Goal: Task Accomplishment & Management: Use online tool/utility

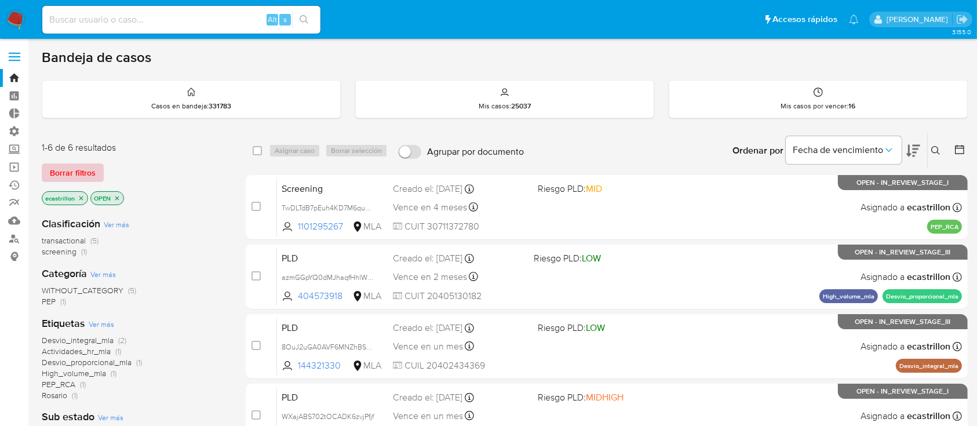
click at [83, 166] on span "Borrar filtros" at bounding box center [73, 173] width 46 height 16
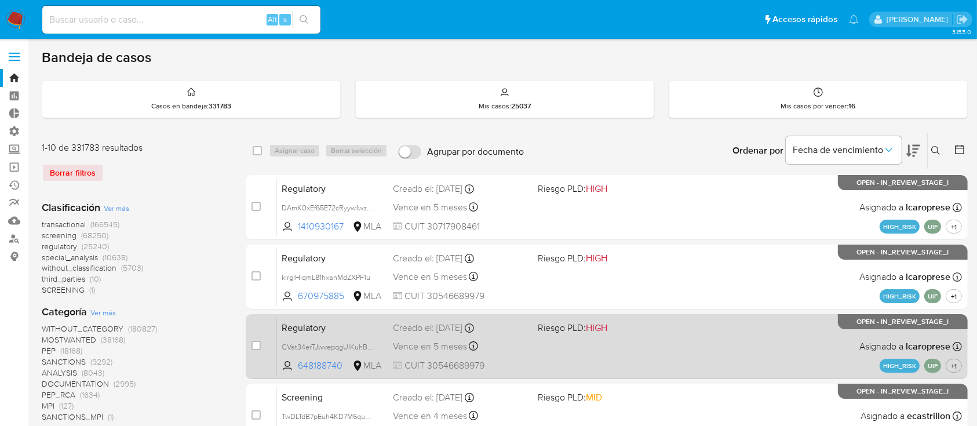
click at [593, 345] on div "Regulatory CVat34erTJwvepqgUIKuhBG4 648188740 MLA Riesgo PLD: HIGH Creado el: 1…" at bounding box center [619, 346] width 685 height 59
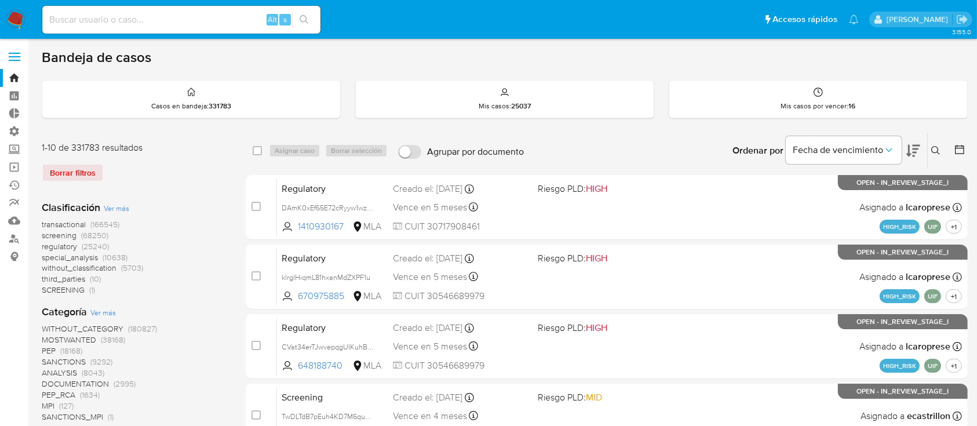
click at [239, 21] on input at bounding box center [181, 19] width 278 height 15
paste input "Lk69Hax7QoXv3LosQ6Zl8K1E"
type input "Lk69Hax7QoXv3LosQ6Zl8K1E"
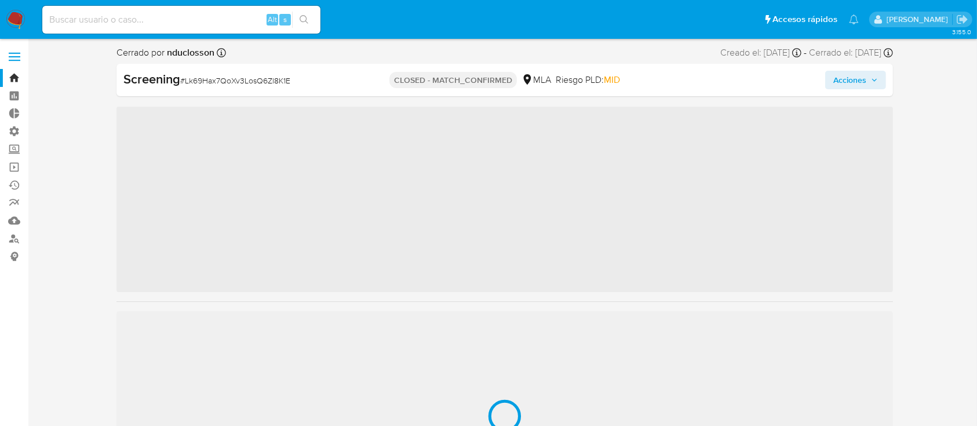
scroll to position [545, 0]
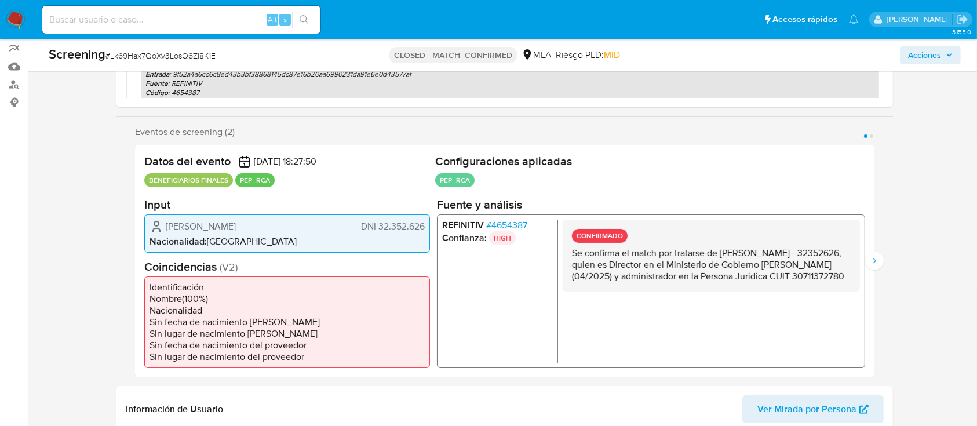
select select "10"
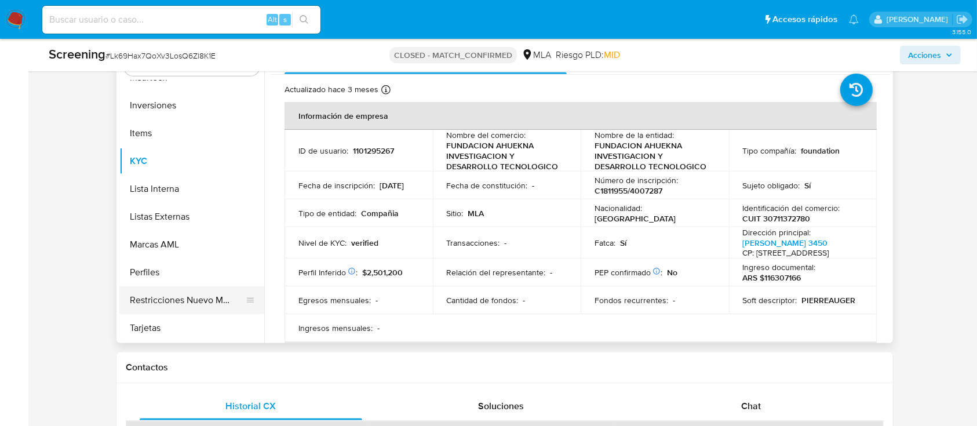
scroll to position [313, 0]
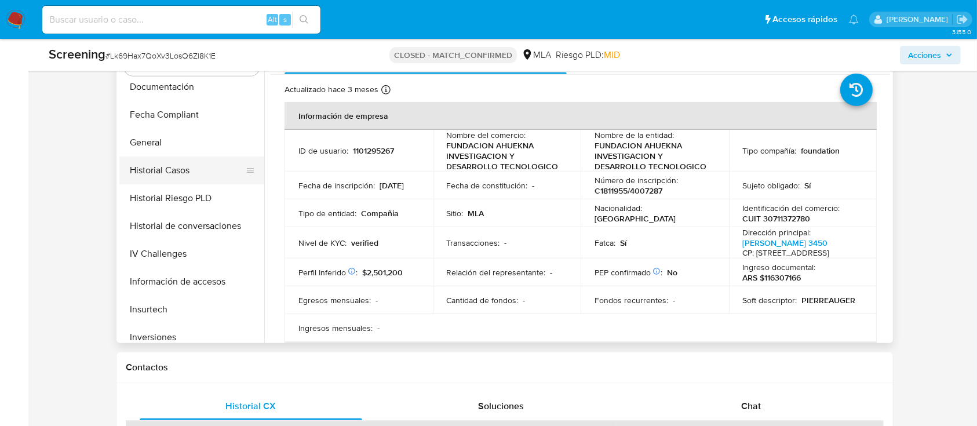
click at [174, 161] on button "Historial Casos" at bounding box center [187, 170] width 136 height 28
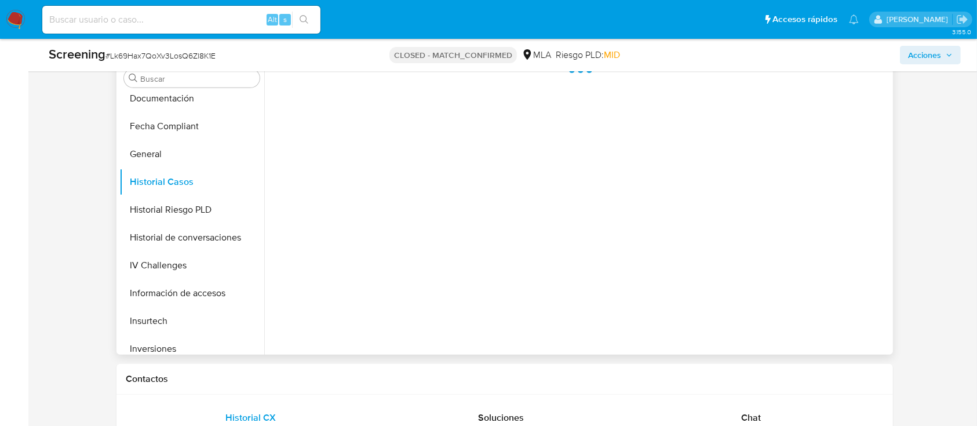
scroll to position [386, 0]
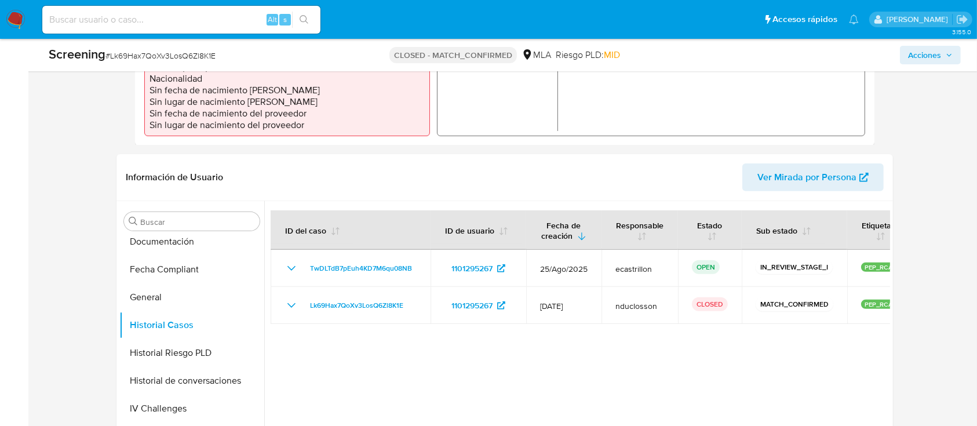
click at [919, 59] on span "Acciones" at bounding box center [924, 55] width 33 height 19
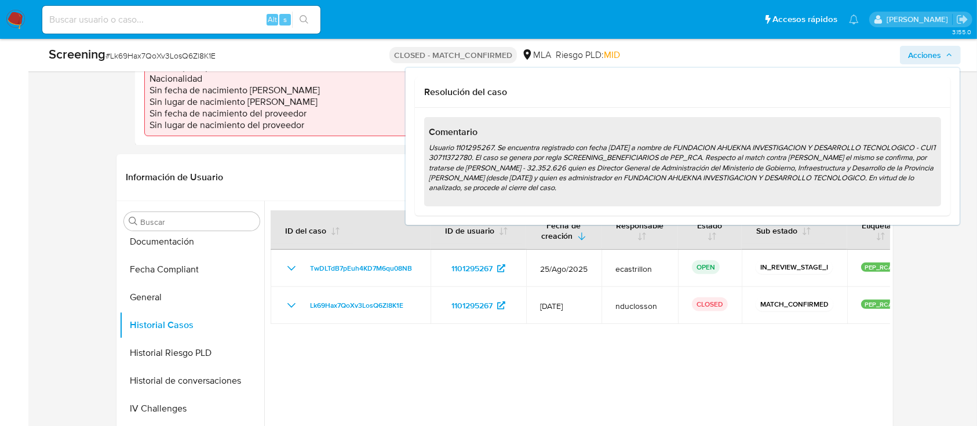
click at [919, 59] on span "Acciones" at bounding box center [924, 55] width 33 height 19
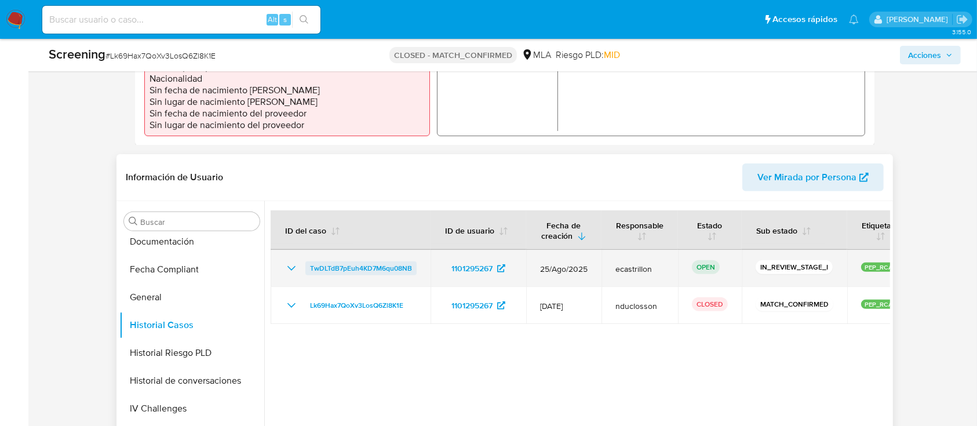
click at [390, 261] on span "TwDLTdB7pEuh4KD7M6qu08NB" at bounding box center [361, 268] width 102 height 14
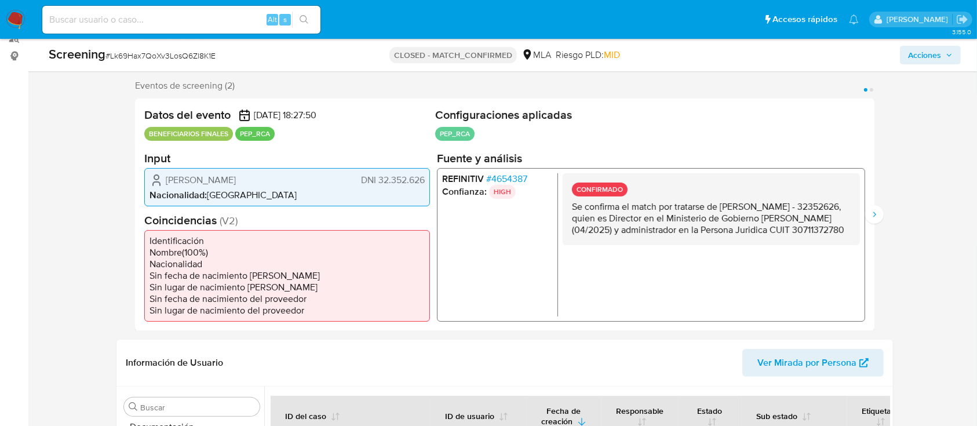
scroll to position [200, 0]
click at [874, 210] on icon "Siguiente" at bounding box center [873, 214] width 9 height 9
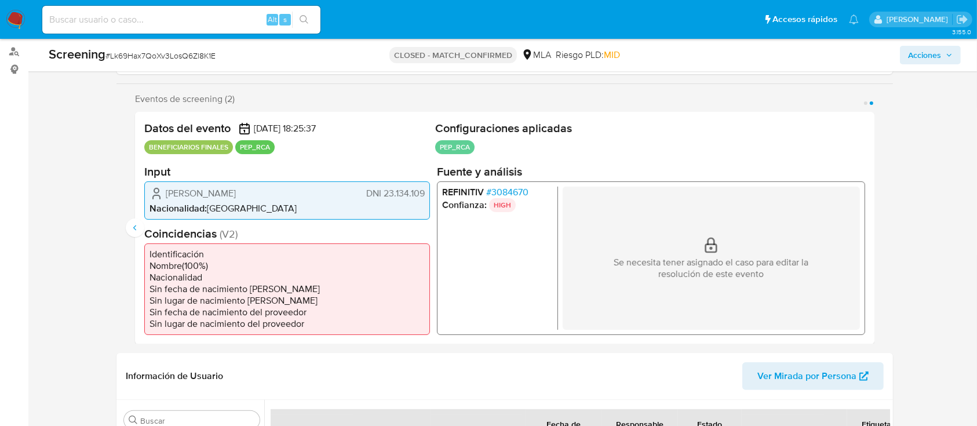
scroll to position [123, 0]
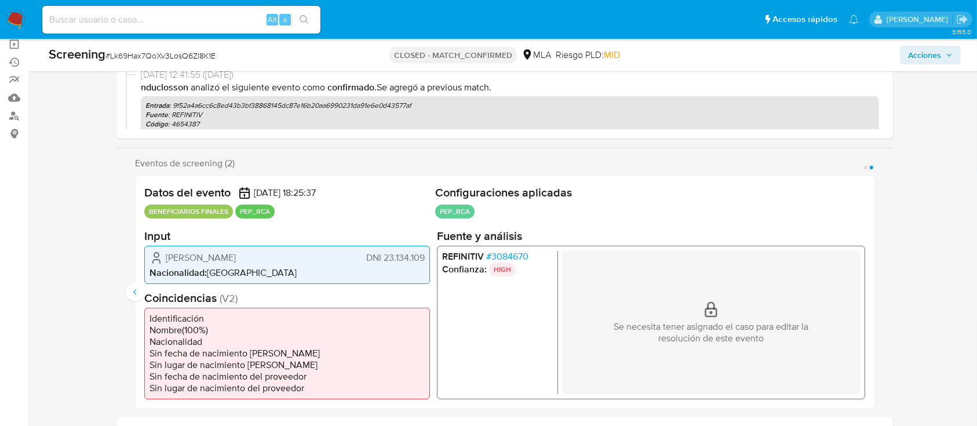
click at [488, 255] on span "# 3084670" at bounding box center [507, 256] width 42 height 12
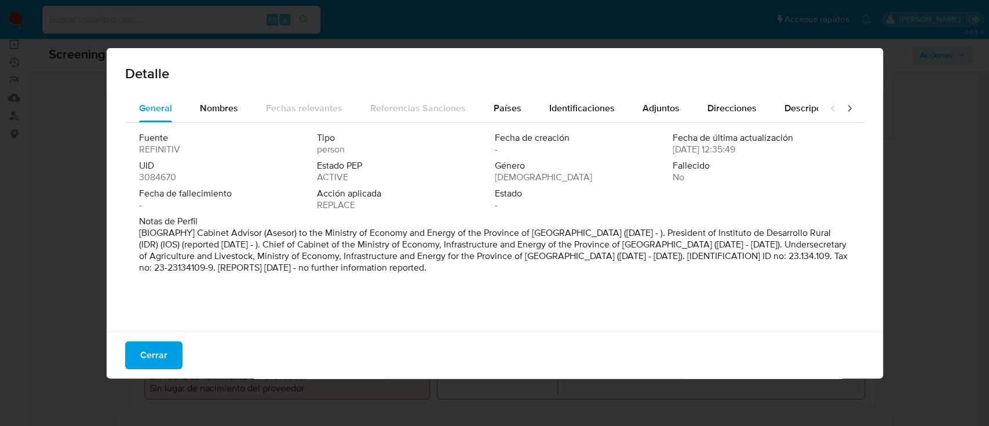
click at [160, 355] on span "Cerrar" at bounding box center [153, 354] width 27 height 25
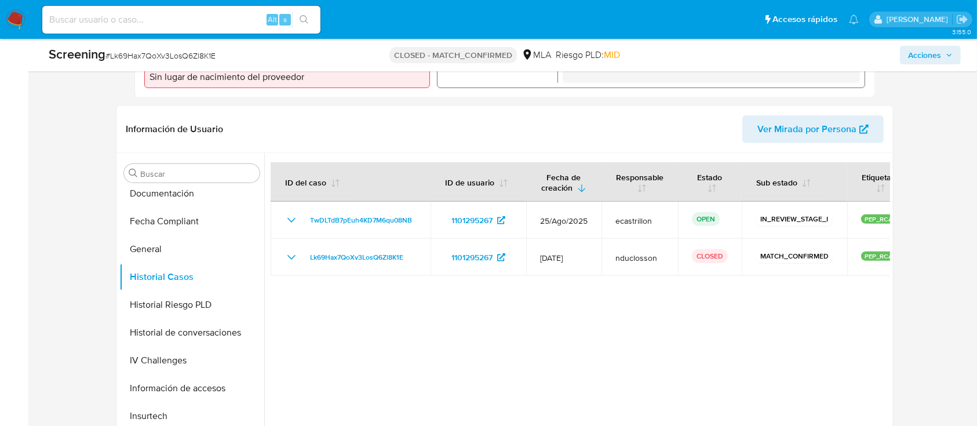
scroll to position [495, 0]
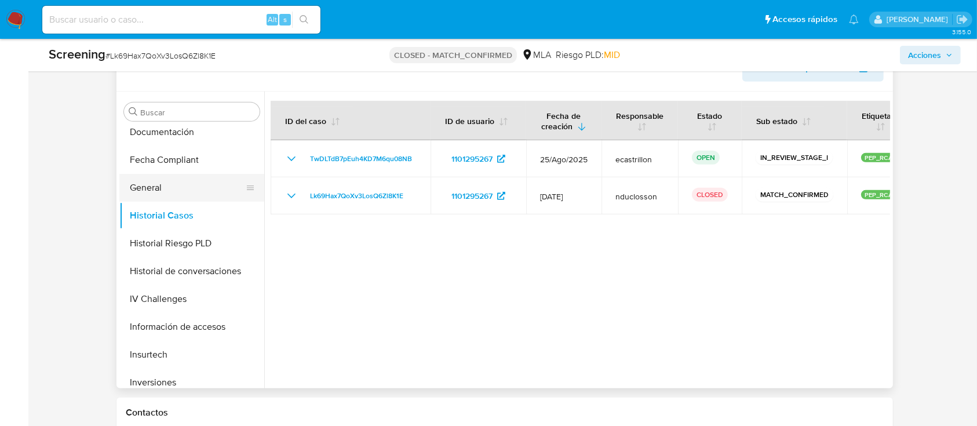
click at [156, 187] on button "General" at bounding box center [187, 188] width 136 height 28
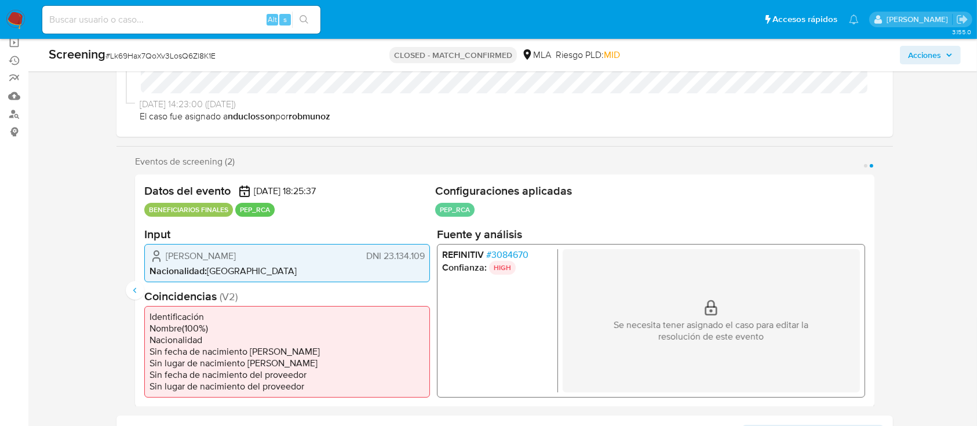
scroll to position [0, 0]
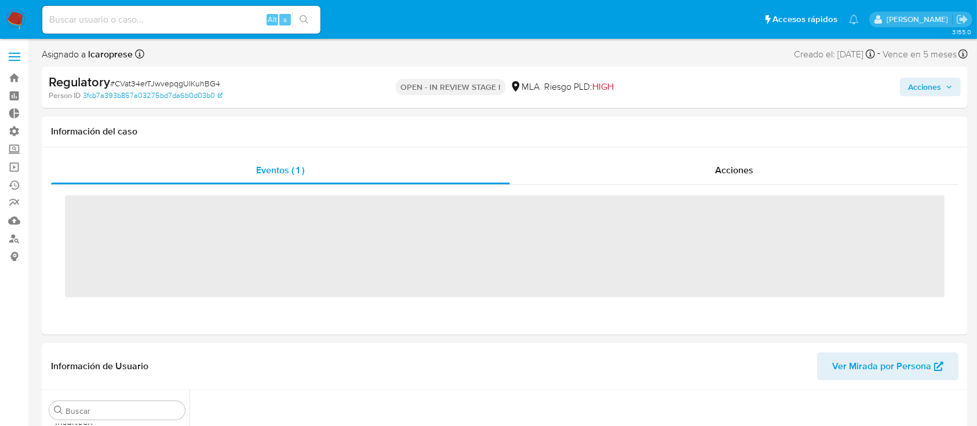
scroll to position [545, 0]
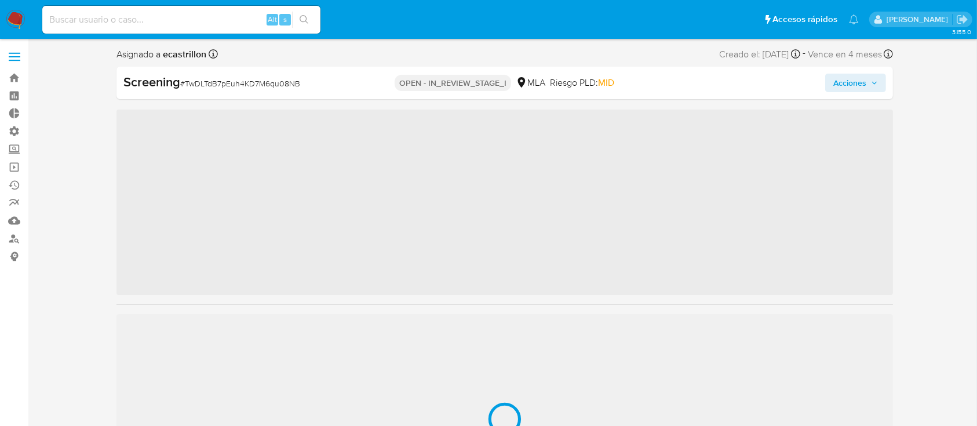
scroll to position [545, 0]
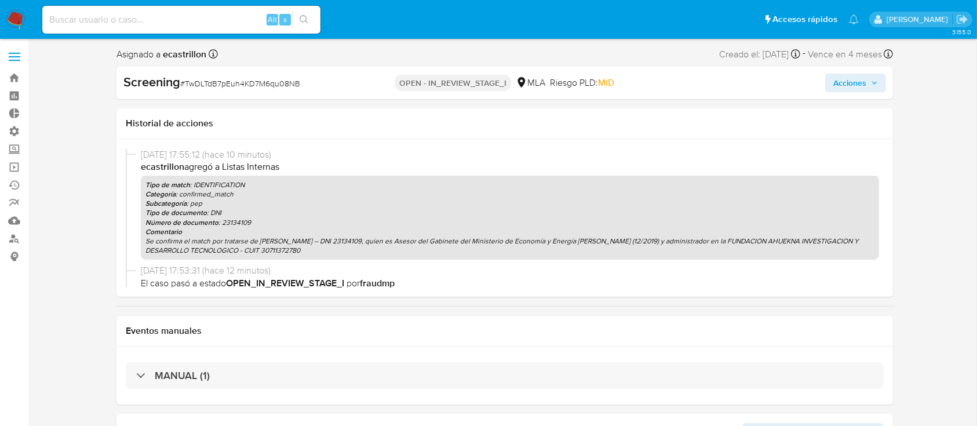
select select "10"
click at [847, 88] on span "Acciones" at bounding box center [849, 83] width 33 height 19
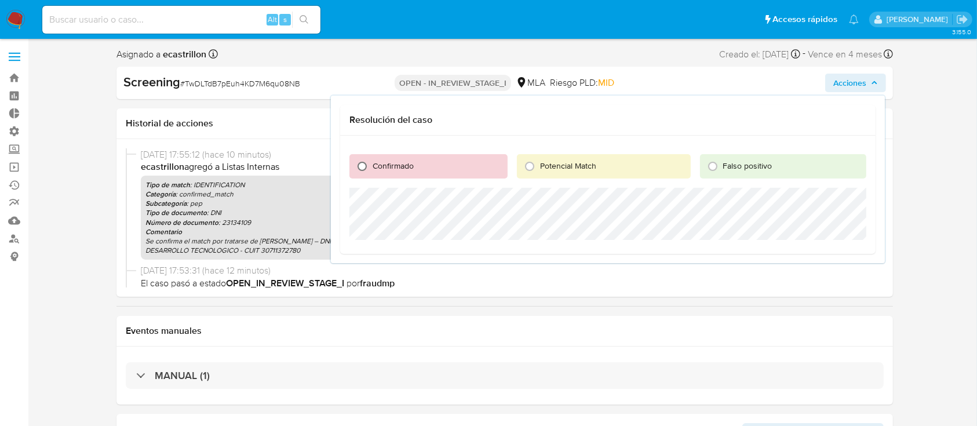
click at [363, 165] on input "Confirmado" at bounding box center [362, 166] width 19 height 19
radio input "true"
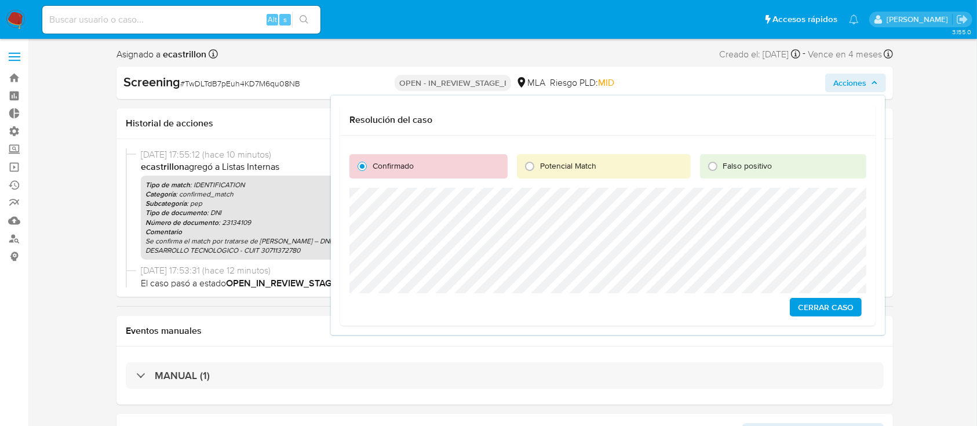
click at [802, 301] on span "Cerrar Caso" at bounding box center [826, 307] width 56 height 16
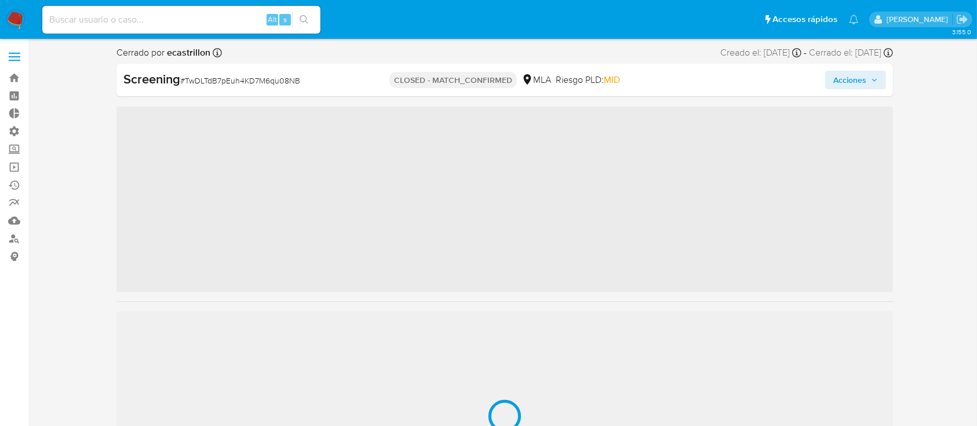
scroll to position [545, 0]
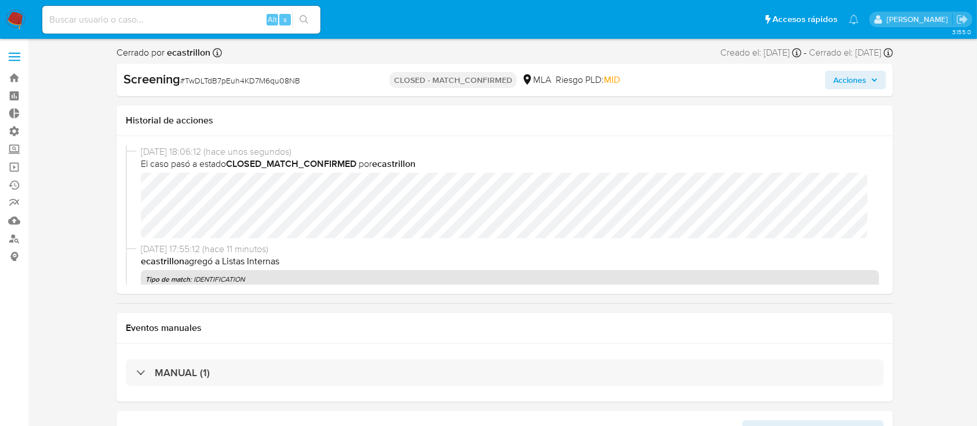
select select "10"
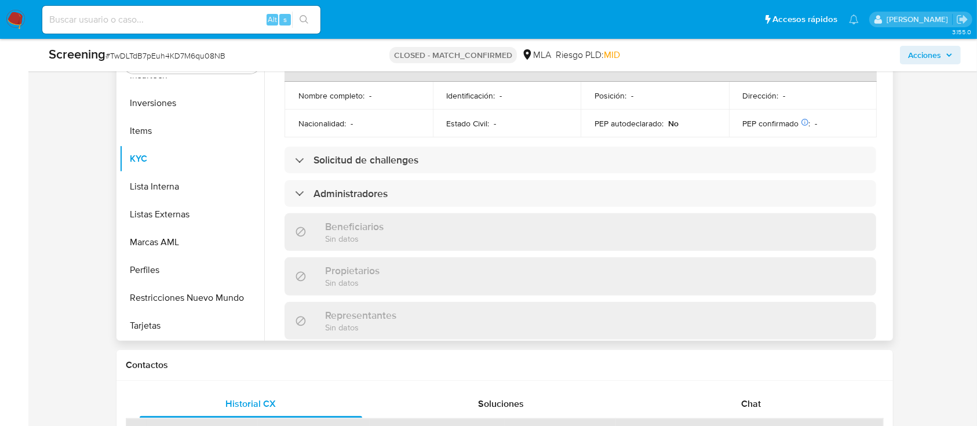
scroll to position [509, 0]
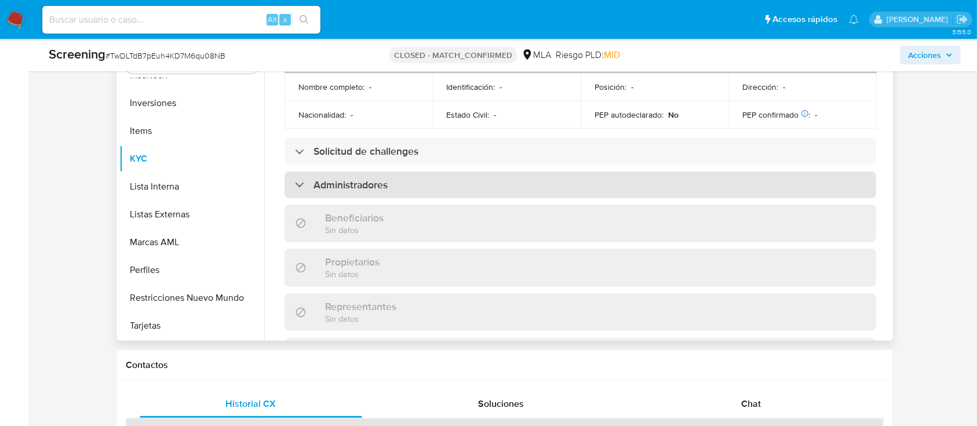
click at [318, 191] on h3 "Administradores" at bounding box center [350, 184] width 74 height 13
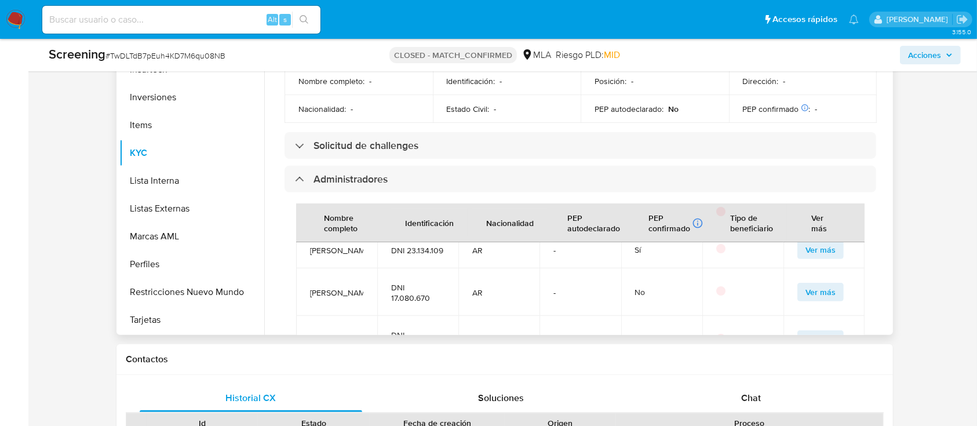
scroll to position [65, 0]
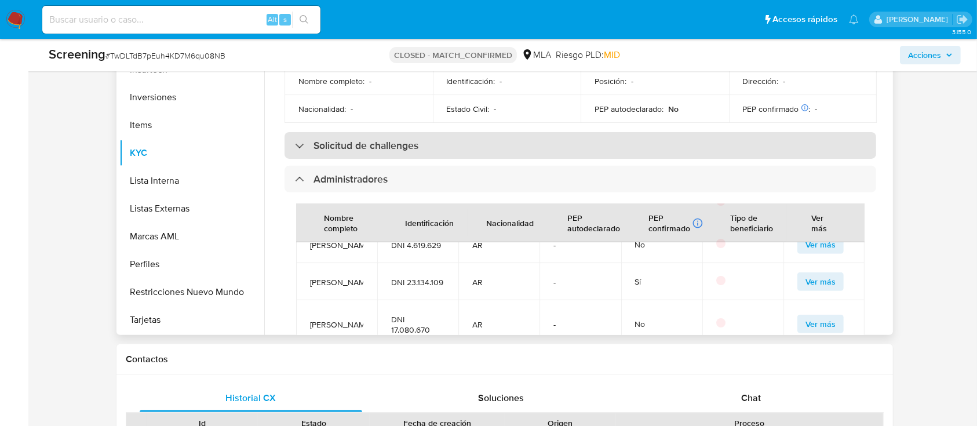
click at [349, 152] on h3 "Solicitud de challenges" at bounding box center [365, 145] width 105 height 13
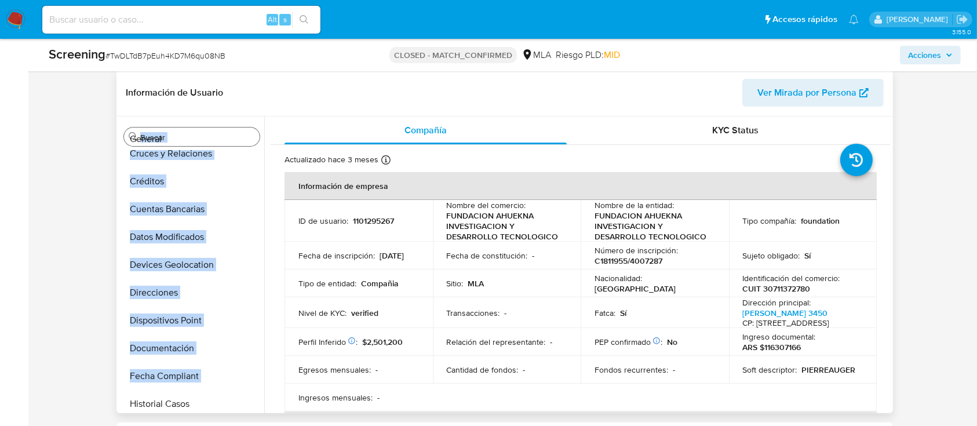
scroll to position [0, 0]
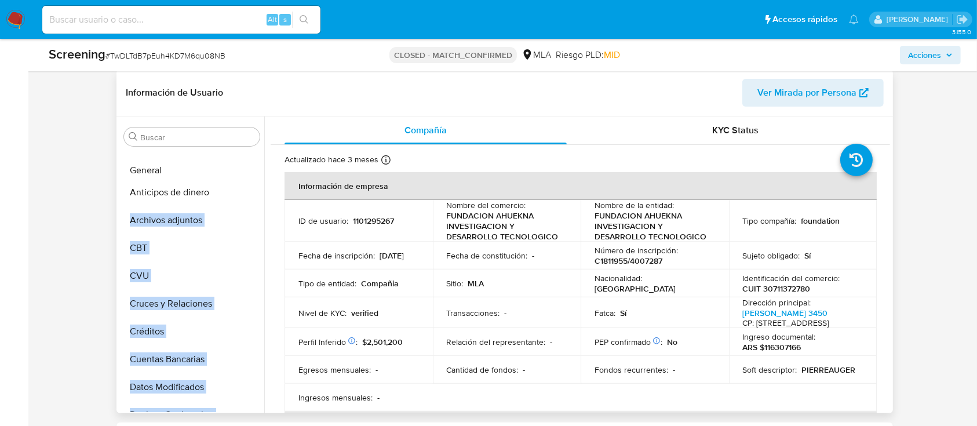
drag, startPoint x: 242, startPoint y: 293, endPoint x: 247, endPoint y: 169, distance: 124.1
click at [247, 169] on ul "Anticipos de dinero Archivos adjuntos CBT CVU Cruces y Relaciones Créditos Cuen…" at bounding box center [191, 281] width 145 height 261
click at [187, 169] on button "General" at bounding box center [187, 165] width 136 height 28
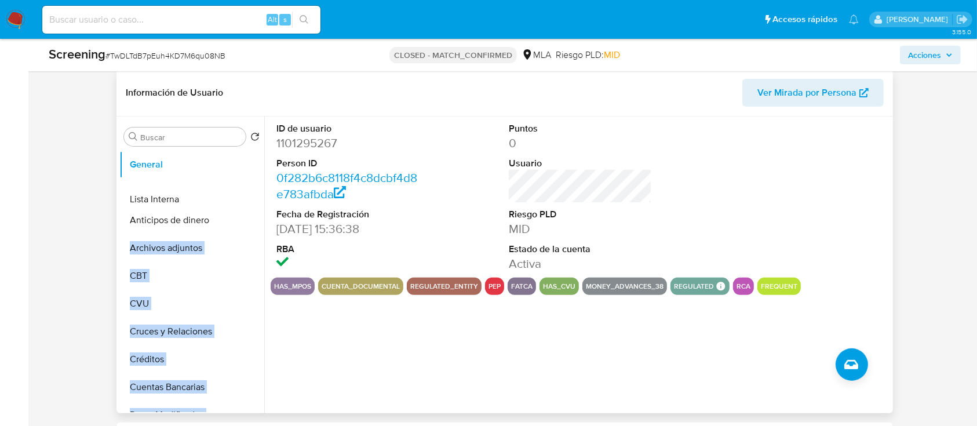
drag, startPoint x: 249, startPoint y: 323, endPoint x: 224, endPoint y: 200, distance: 125.3
click at [224, 200] on ul "General Anticipos de dinero Archivos adjuntos CBT CVU Cruces y Relaciones Crédi…" at bounding box center [191, 281] width 145 height 261
click at [172, 180] on button "Lista Interna" at bounding box center [187, 192] width 136 height 28
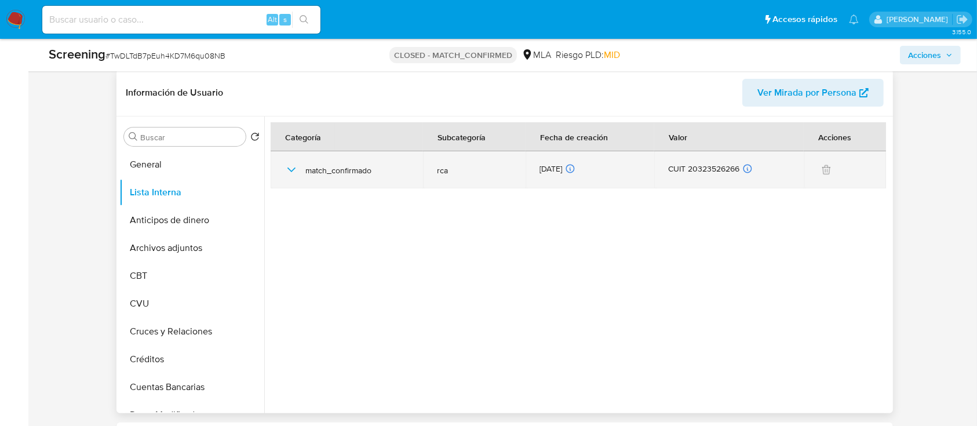
click at [292, 171] on icon "button" at bounding box center [291, 170] width 14 height 14
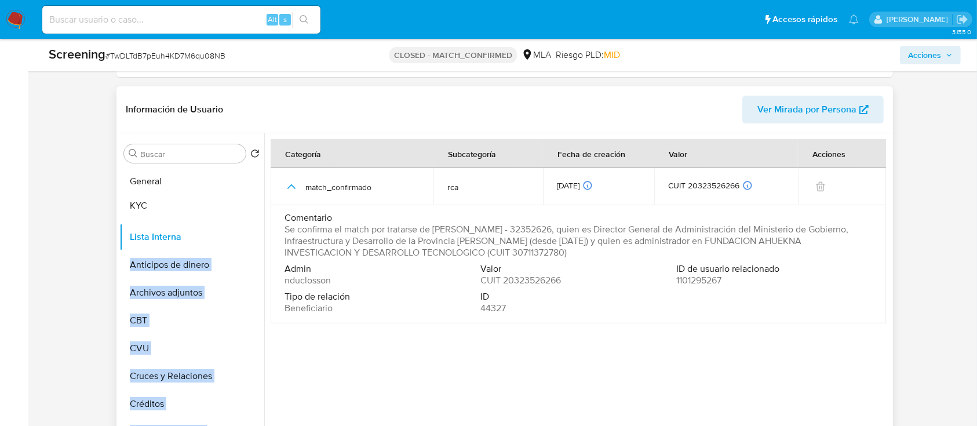
drag, startPoint x: 246, startPoint y: 284, endPoint x: 251, endPoint y: 209, distance: 75.5
click at [251, 209] on ul "General Lista Interna Anticipos de dinero Archivos adjuntos CBT CVU Cruces y Re…" at bounding box center [191, 297] width 145 height 261
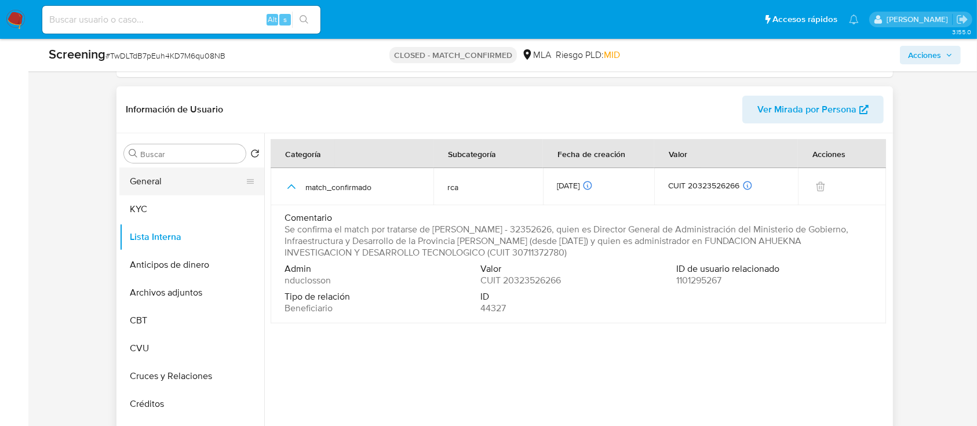
click at [157, 175] on button "General" at bounding box center [187, 181] width 136 height 28
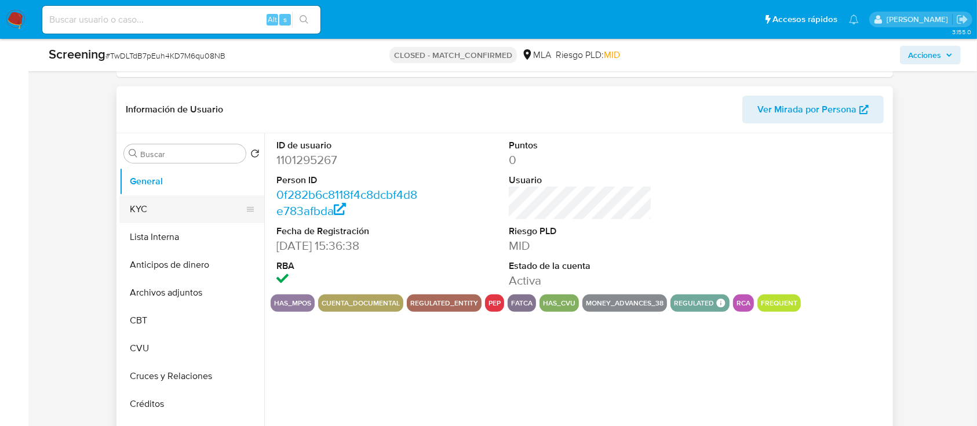
click at [181, 200] on button "KYC" at bounding box center [187, 209] width 136 height 28
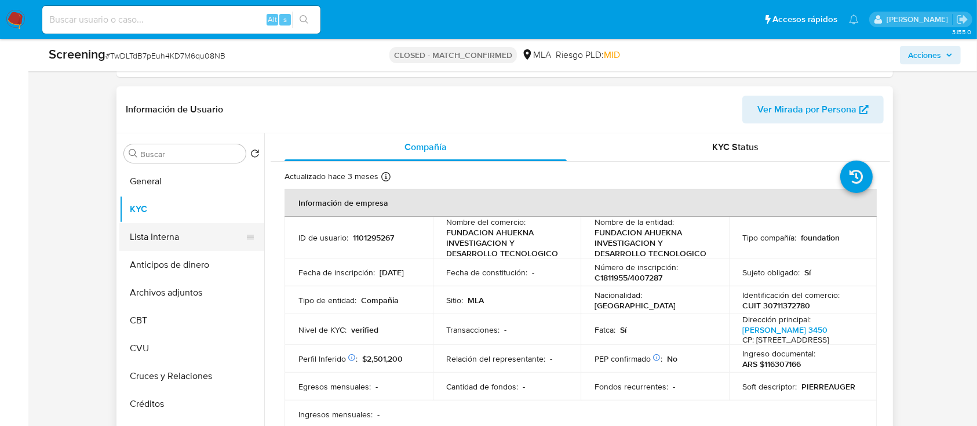
click at [199, 239] on button "Lista Interna" at bounding box center [187, 237] width 136 height 28
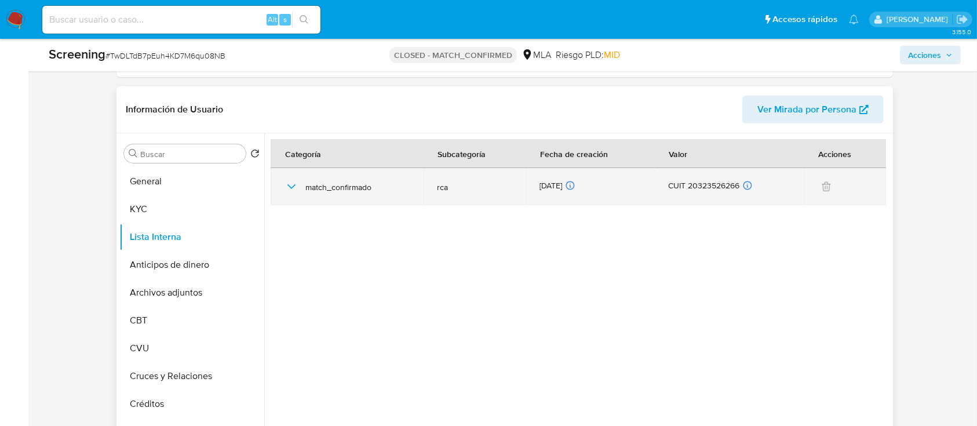
click at [290, 188] on icon "button" at bounding box center [291, 187] width 14 height 14
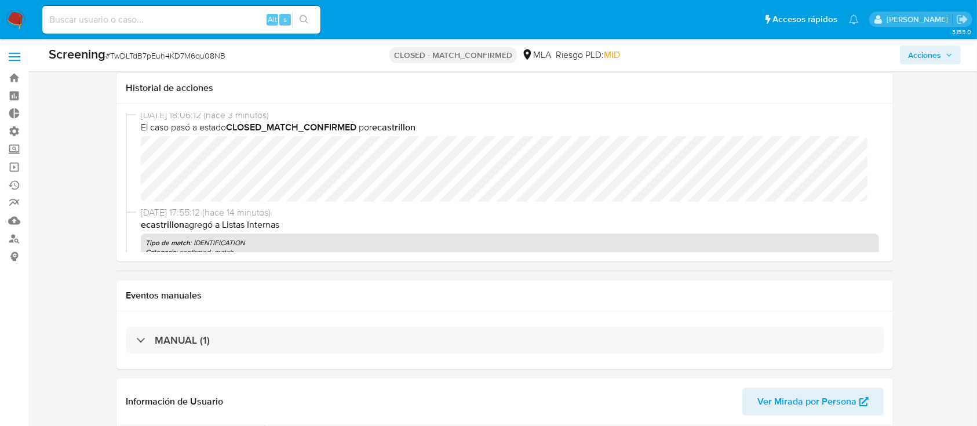
scroll to position [309, 0]
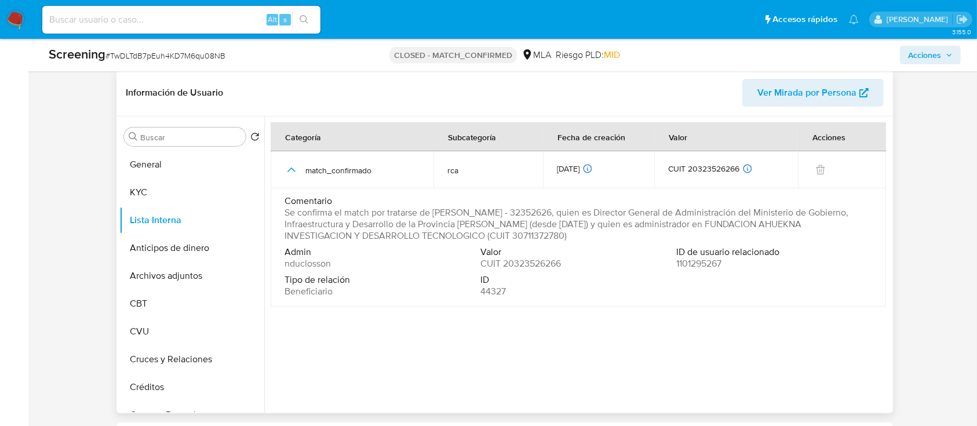
click at [496, 288] on span "44327" at bounding box center [492, 292] width 25 height 12
click at [694, 266] on span "1101295267" at bounding box center [698, 264] width 45 height 12
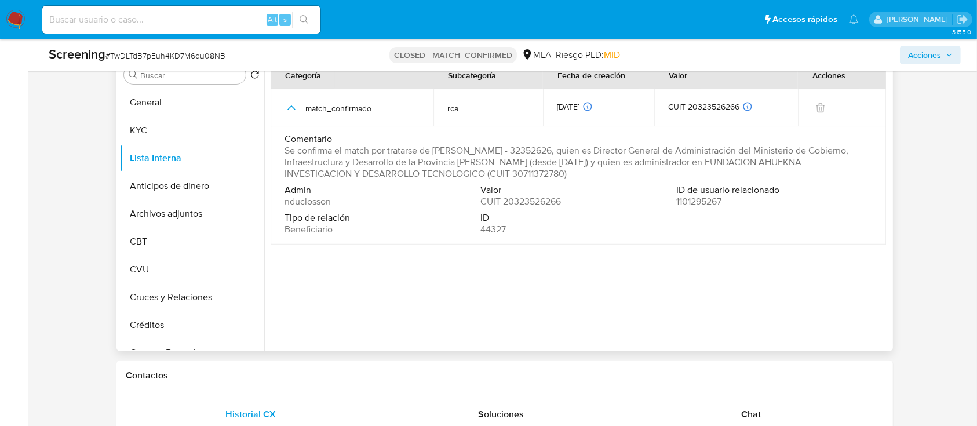
scroll to position [357, 0]
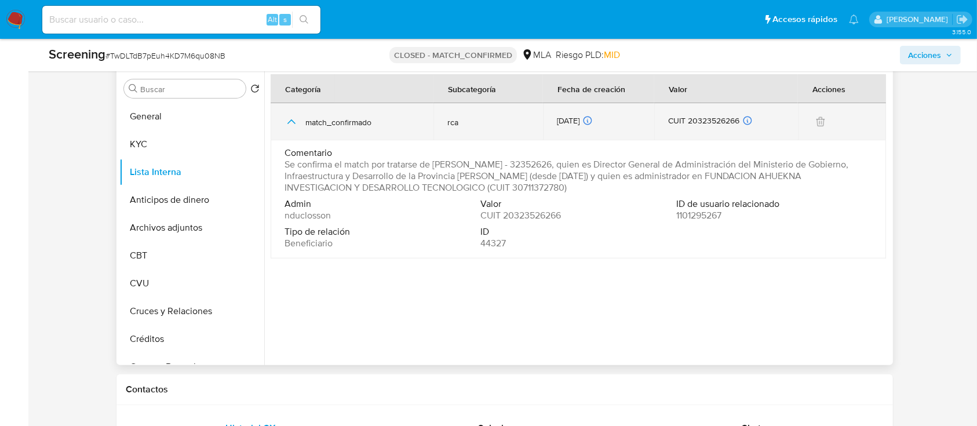
click at [302, 116] on div "match_confirmado" at bounding box center [351, 121] width 135 height 37
click at [298, 116] on div "match_confirmado" at bounding box center [351, 121] width 135 height 37
click at [291, 125] on icon "button" at bounding box center [291, 122] width 14 height 14
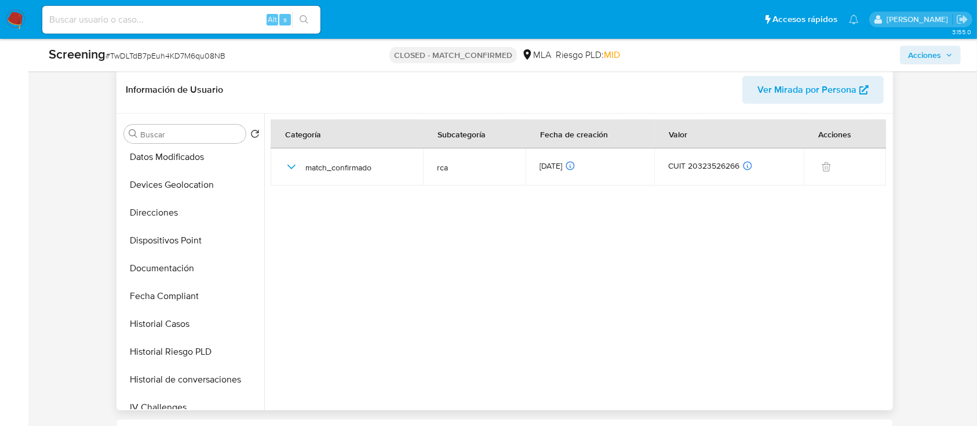
scroll to position [301, 0]
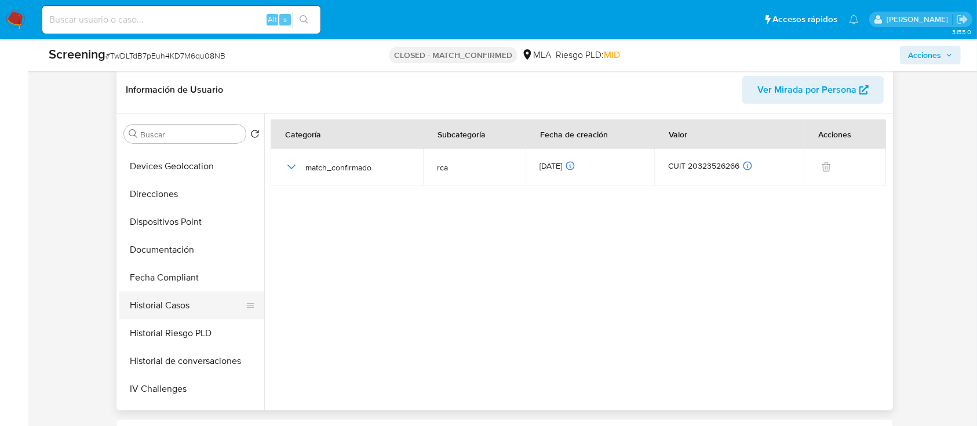
click at [166, 306] on button "Historial Casos" at bounding box center [187, 305] width 136 height 28
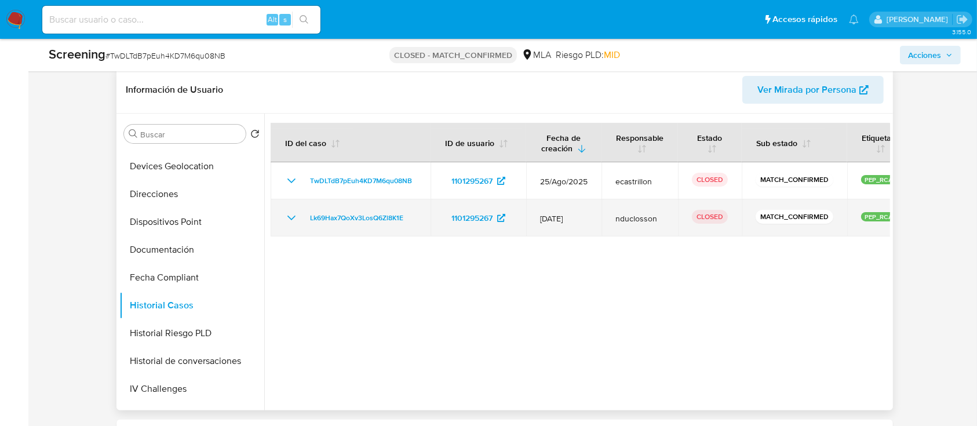
click at [295, 218] on icon "Mostrar/Ocultar" at bounding box center [291, 218] width 14 height 14
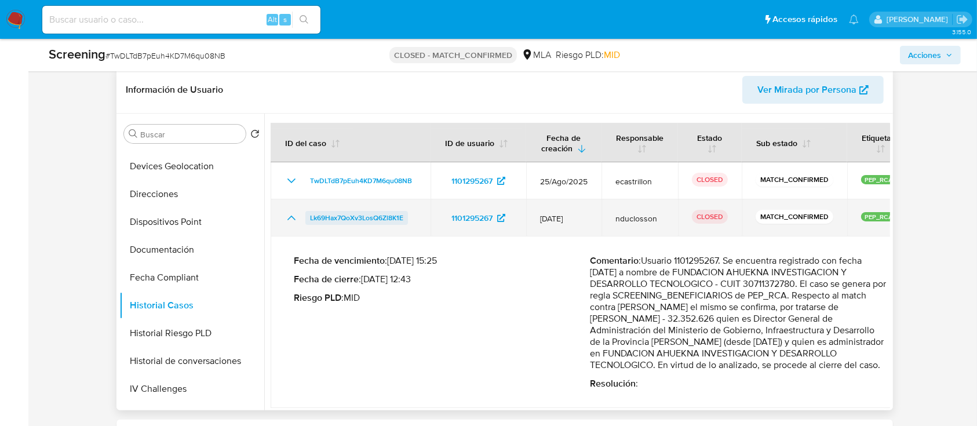
click at [355, 212] on span "Lk69Hax7QoXv3LosQ6Zl8K1E" at bounding box center [356, 218] width 93 height 14
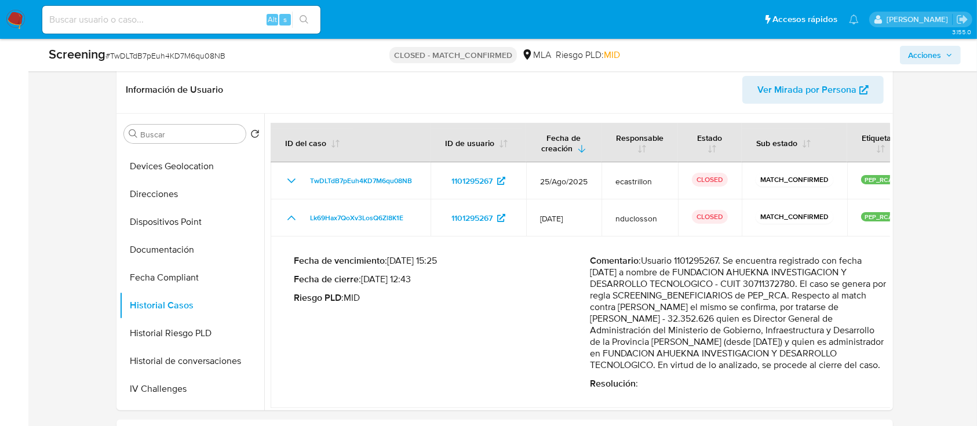
scroll to position [0, 0]
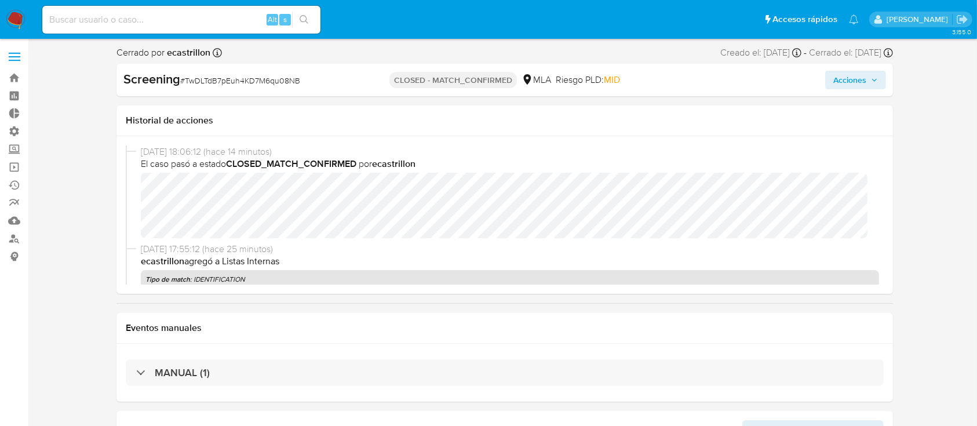
click at [2, 52] on label at bounding box center [14, 57] width 29 height 24
click at [0, 0] on input "checkbox" at bounding box center [0, 0] width 0 height 0
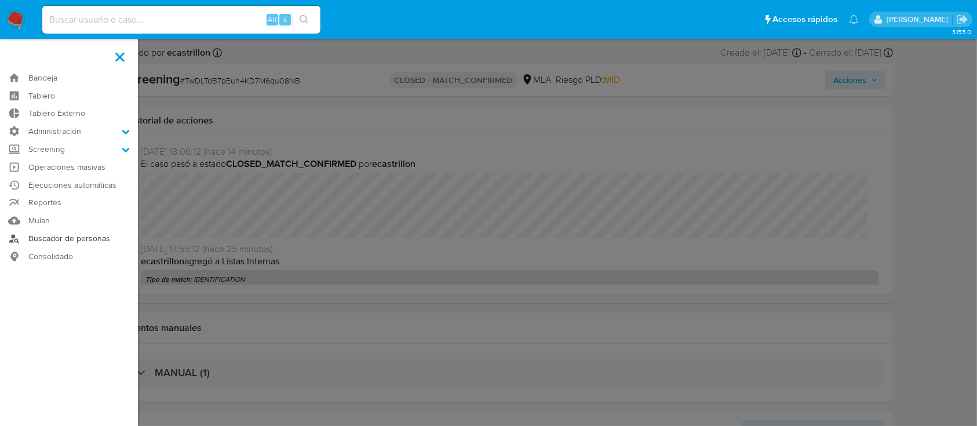
click at [55, 233] on link "Buscador de personas" at bounding box center [69, 238] width 138 height 18
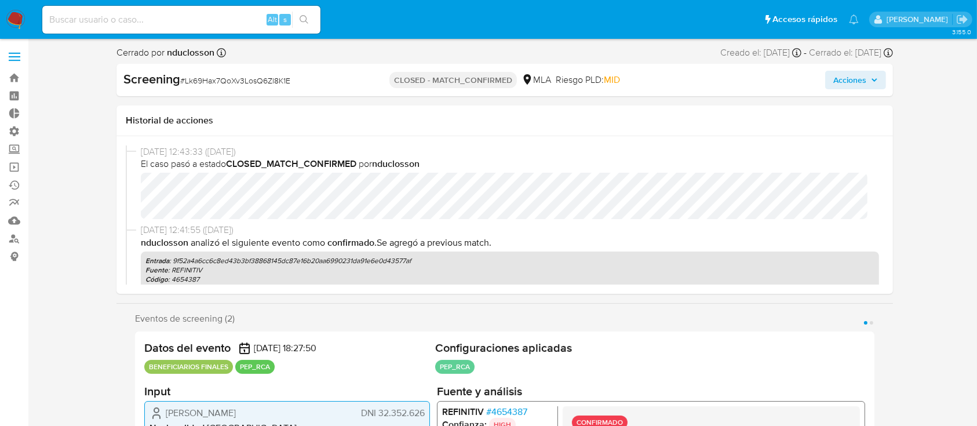
select select "10"
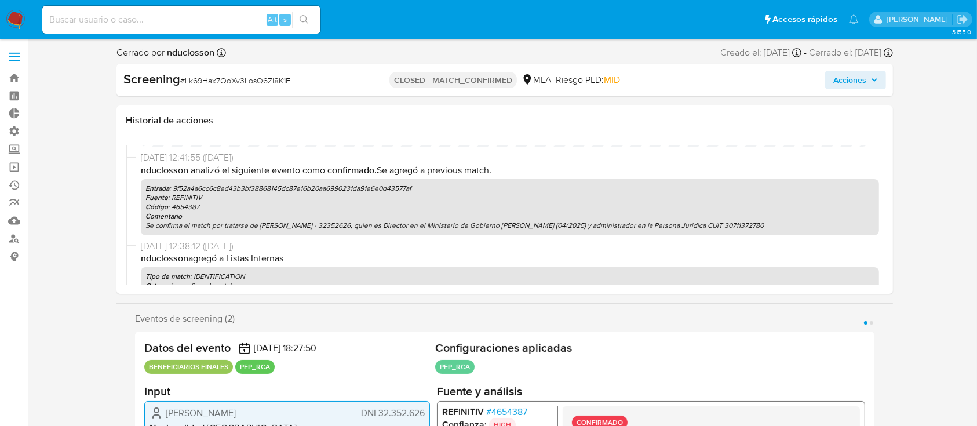
select select "10"
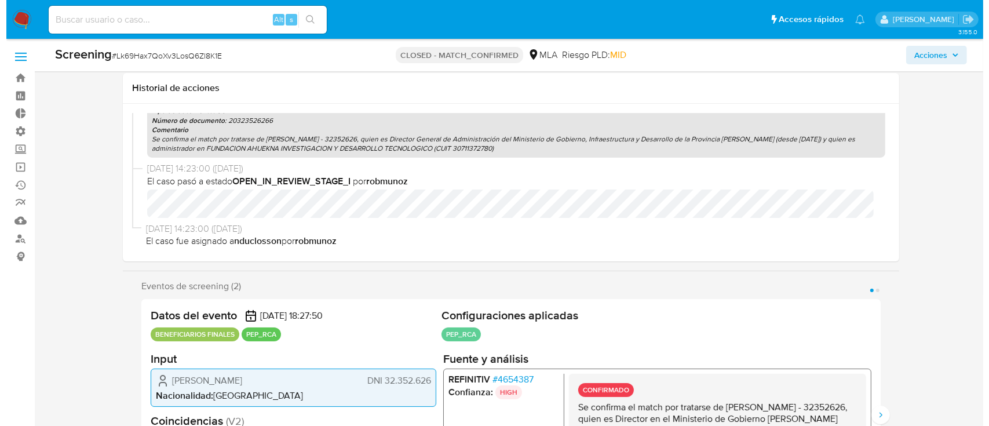
scroll to position [154, 0]
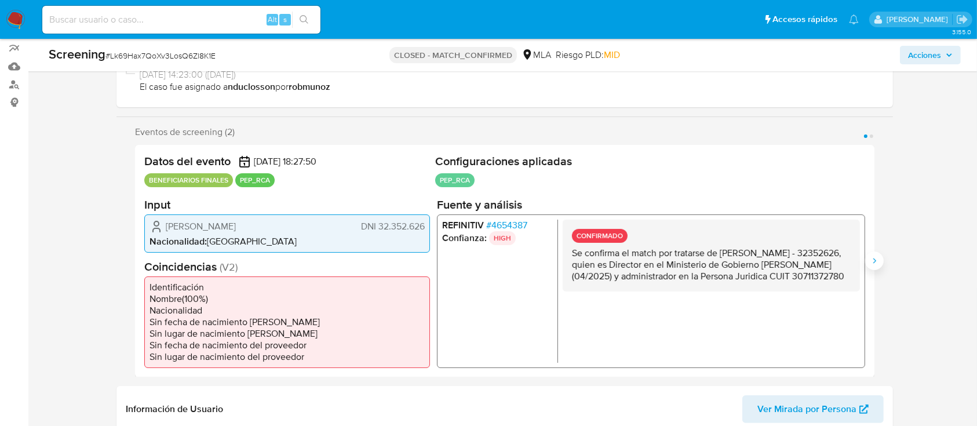
click at [871, 262] on icon "Siguiente" at bounding box center [873, 260] width 9 height 9
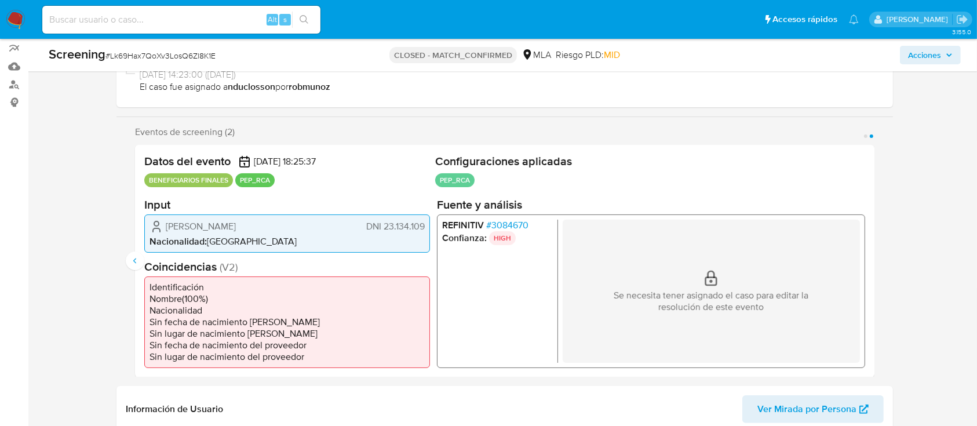
click at [489, 236] on p "HIGH" at bounding box center [502, 238] width 27 height 14
click at [507, 224] on span "# 3084670" at bounding box center [507, 225] width 42 height 12
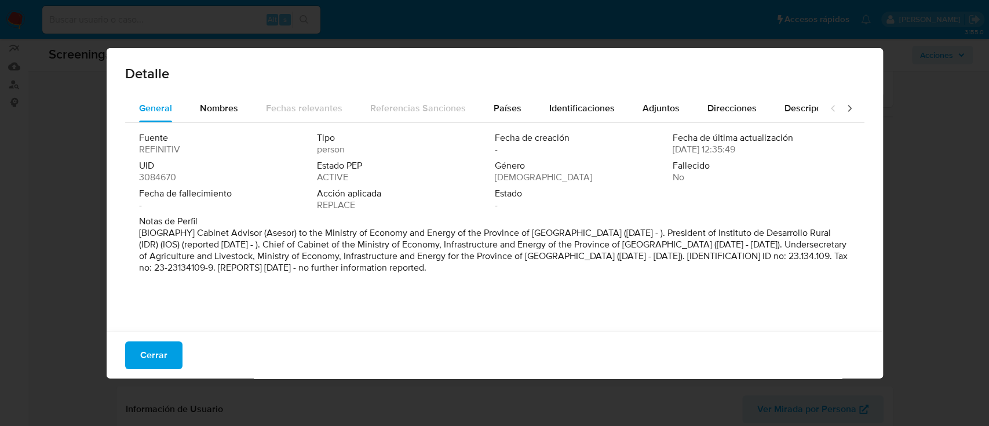
drag, startPoint x: 231, startPoint y: 246, endPoint x: 295, endPoint y: 246, distance: 64.3
click at [295, 246] on p "[BIOGRAPHY] Cabinet Advisor (Asesor) to the Ministry of Economy and Energy of t…" at bounding box center [493, 250] width 709 height 46
click at [657, 102] on span "Adjuntos" at bounding box center [660, 107] width 37 height 13
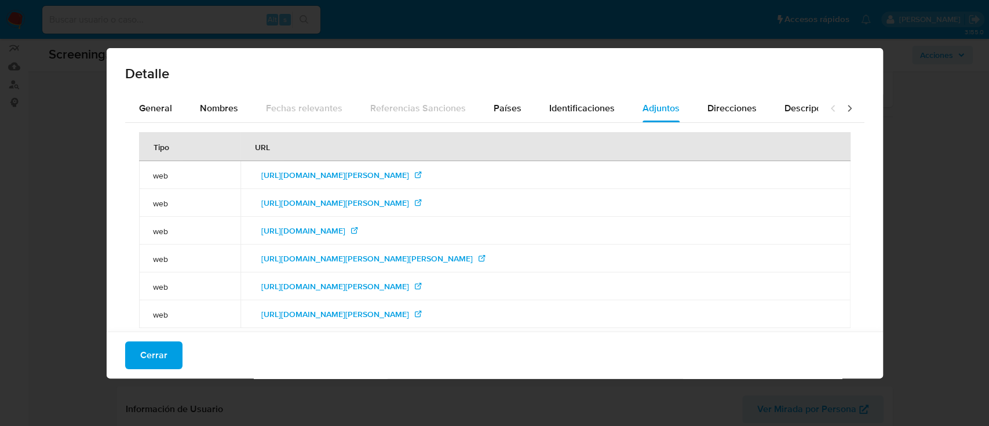
scroll to position [14, 0]
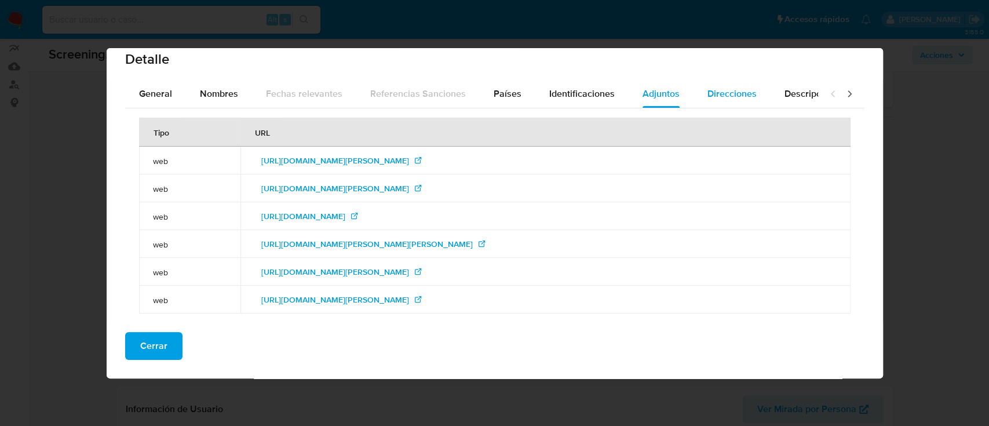
click at [715, 81] on div "Direcciones" at bounding box center [731, 94] width 49 height 28
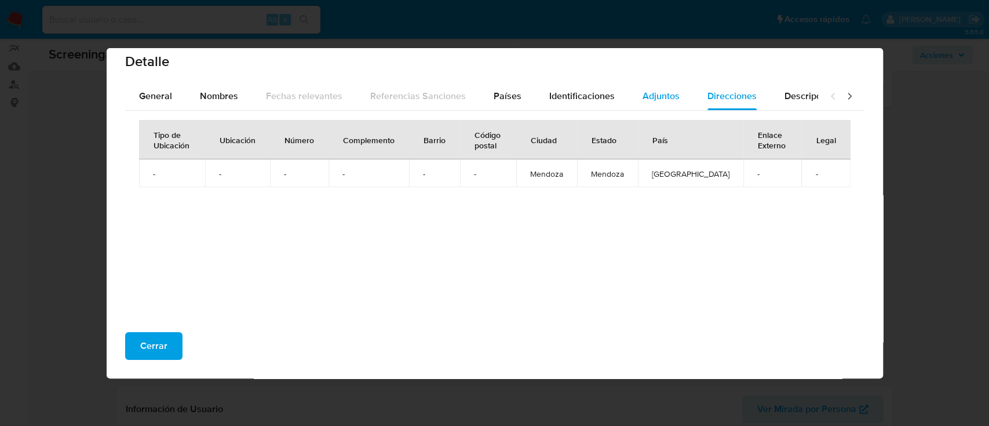
click at [634, 83] on button "Adjuntos" at bounding box center [661, 96] width 65 height 28
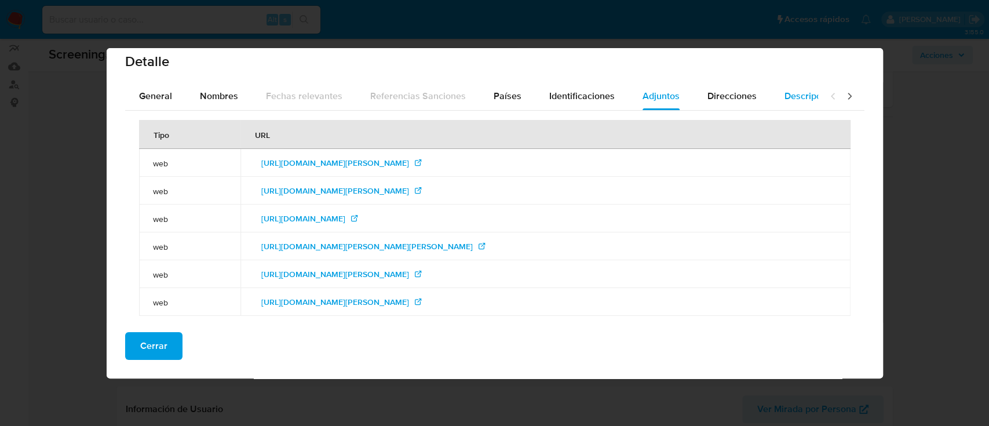
click at [784, 104] on div "Descripciones" at bounding box center [813, 96] width 59 height 28
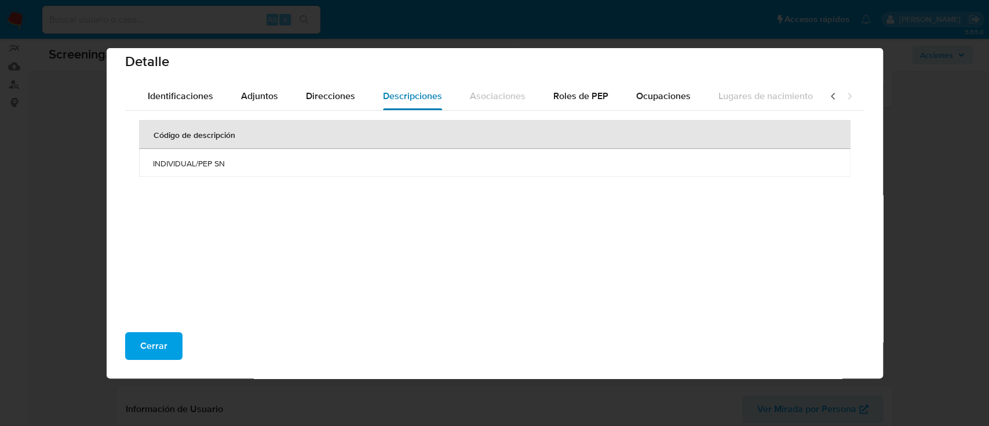
scroll to position [0, 412]
click at [600, 101] on button "Roles de PEP" at bounding box center [572, 96] width 83 height 28
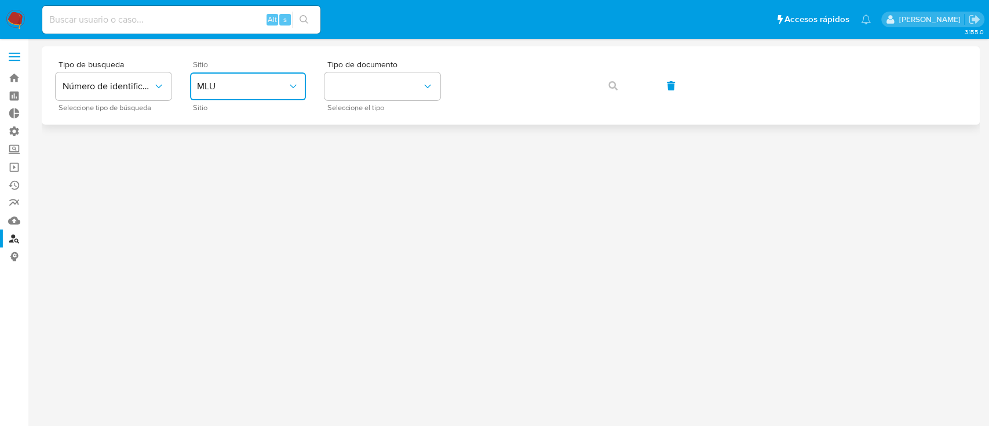
click at [280, 89] on span "MLU" at bounding box center [242, 87] width 90 height 12
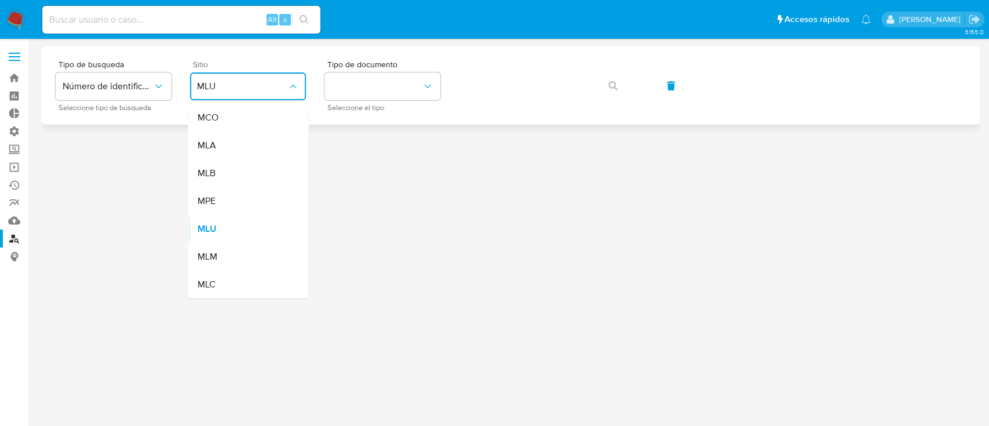
drag, startPoint x: 273, startPoint y: 97, endPoint x: 292, endPoint y: 104, distance: 19.8
click at [249, 136] on div "MLA" at bounding box center [244, 145] width 95 height 28
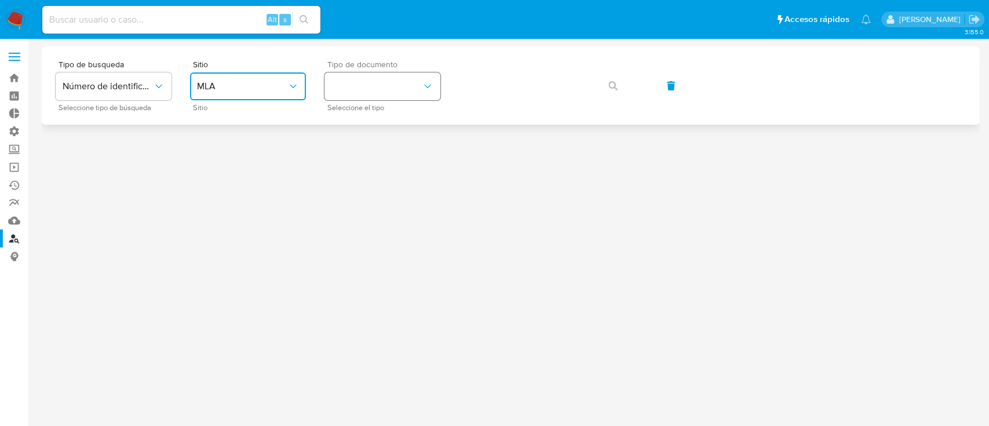
click at [357, 82] on button "identificationType" at bounding box center [382, 86] width 116 height 28
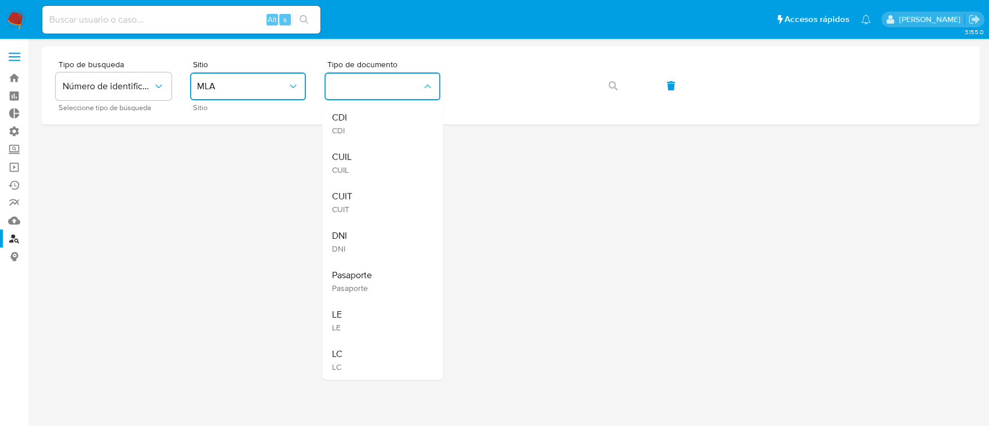
click at [344, 189] on div "CUIT CUIT" at bounding box center [378, 201] width 95 height 39
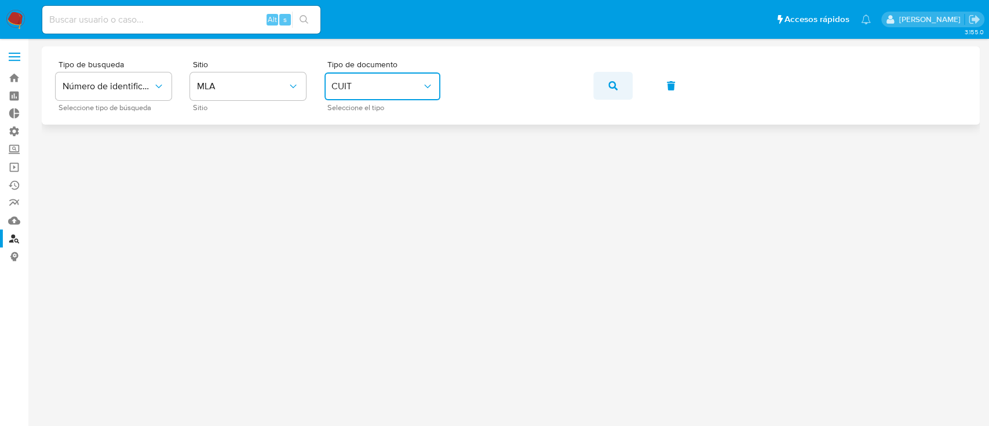
click at [608, 85] on icon "button" at bounding box center [612, 85] width 9 height 9
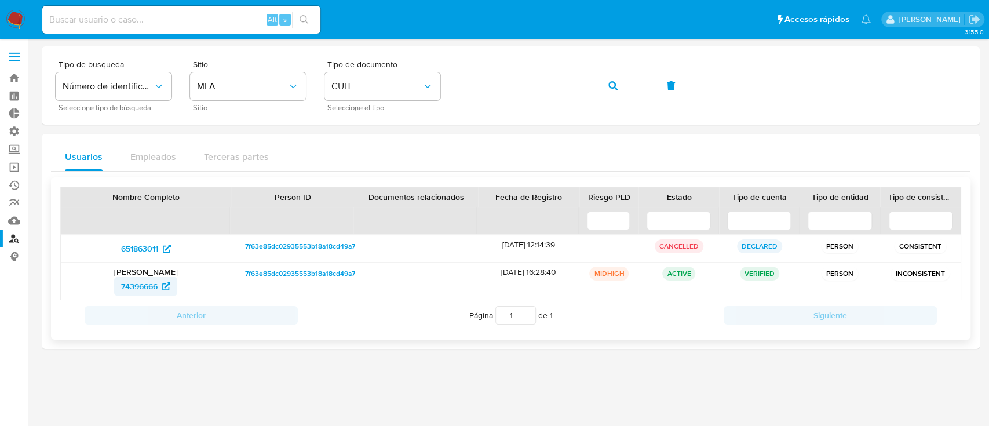
click at [153, 291] on span "74396666" at bounding box center [139, 286] width 36 height 19
click at [137, 287] on span "74396666" at bounding box center [139, 286] width 36 height 19
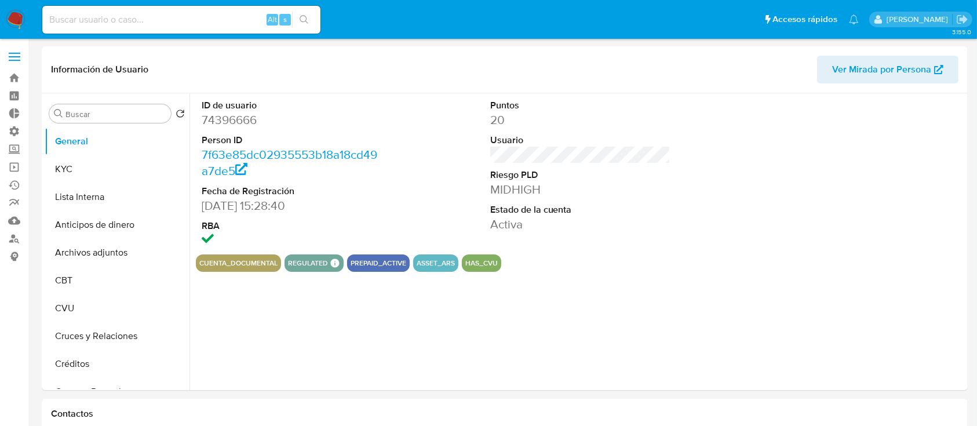
select select "10"
click at [114, 180] on button "KYC" at bounding box center [113, 169] width 136 height 28
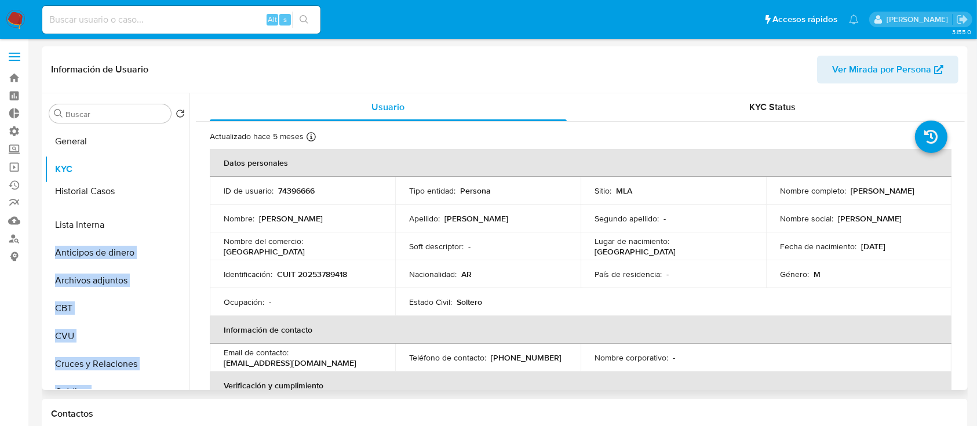
drag, startPoint x: 167, startPoint y: 196, endPoint x: 156, endPoint y: 188, distance: 14.0
click at [156, 188] on ul "General KYC Lista Interna Anticipos de dinero Archivos adjuntos CBT CVU Cruces …" at bounding box center [117, 257] width 145 height 261
click at [120, 195] on button "Historial Casos" at bounding box center [113, 197] width 136 height 28
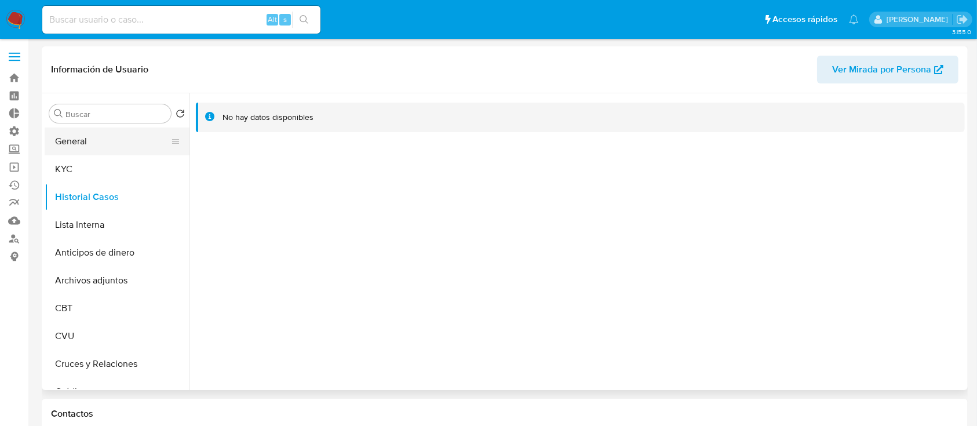
click at [130, 147] on button "General" at bounding box center [113, 141] width 136 height 28
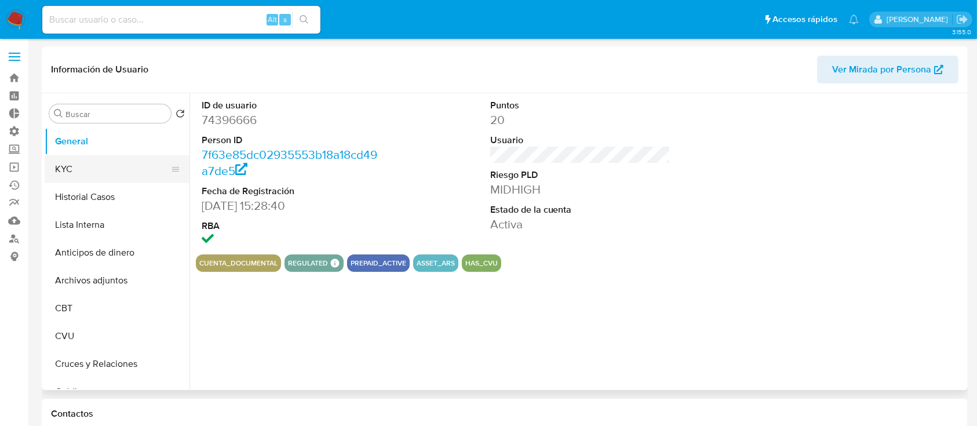
click at [101, 169] on button "KYC" at bounding box center [113, 169] width 136 height 28
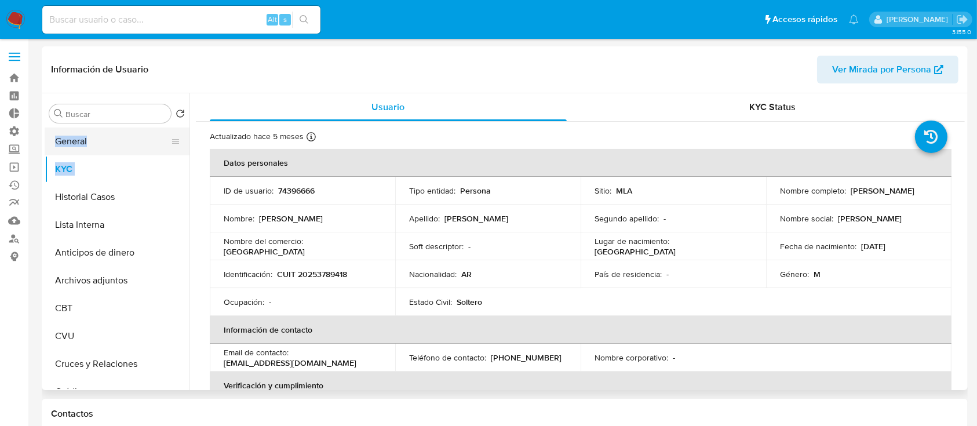
drag, startPoint x: 175, startPoint y: 176, endPoint x: 177, endPoint y: 147, distance: 29.1
click at [177, 146] on ul "General KYC Historial Casos Lista Interna Anticipos de dinero Archivos adjuntos…" at bounding box center [117, 257] width 145 height 261
click at [155, 156] on button "KYC" at bounding box center [113, 169] width 136 height 28
drag, startPoint x: 0, startPoint y: 308, endPoint x: 107, endPoint y: 229, distance: 132.9
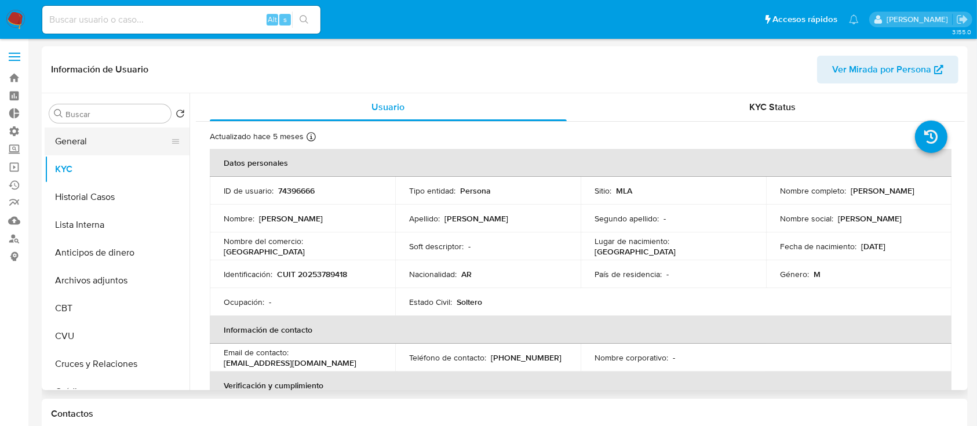
drag, startPoint x: 176, startPoint y: 170, endPoint x: 171, endPoint y: 143, distance: 27.2
click at [171, 143] on ul "General KYC Historial Casos Lista Interna Anticipos de dinero Archivos adjuntos…" at bounding box center [117, 257] width 145 height 261
drag, startPoint x: 173, startPoint y: 173, endPoint x: 166, endPoint y: 148, distance: 25.3
click at [166, 148] on ul "General KYC Historial Casos Lista Interna Anticipos de dinero Archivos adjuntos…" at bounding box center [117, 257] width 145 height 261
click at [134, 209] on button "Historial Casos" at bounding box center [113, 197] width 136 height 28
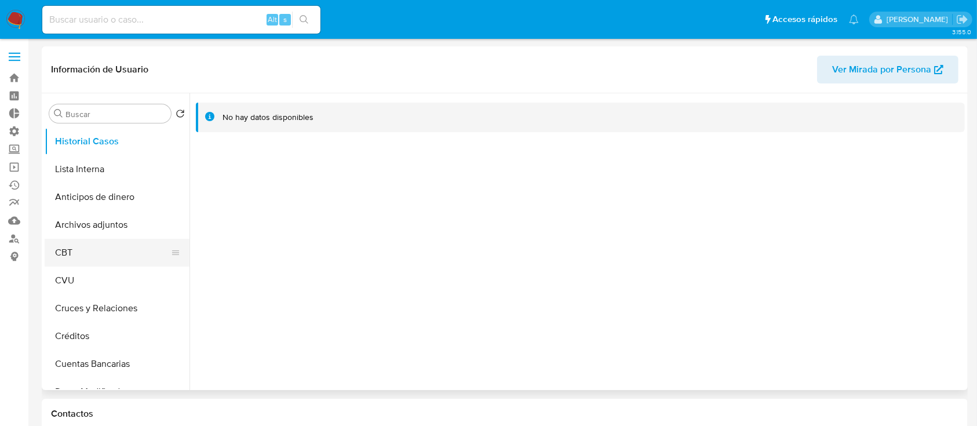
scroll to position [5, 0]
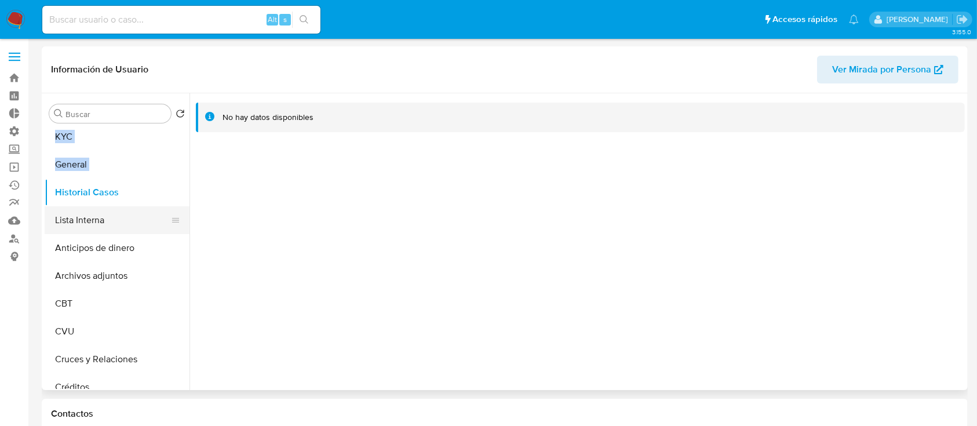
click at [76, 222] on button "Lista Interna" at bounding box center [113, 220] width 136 height 28
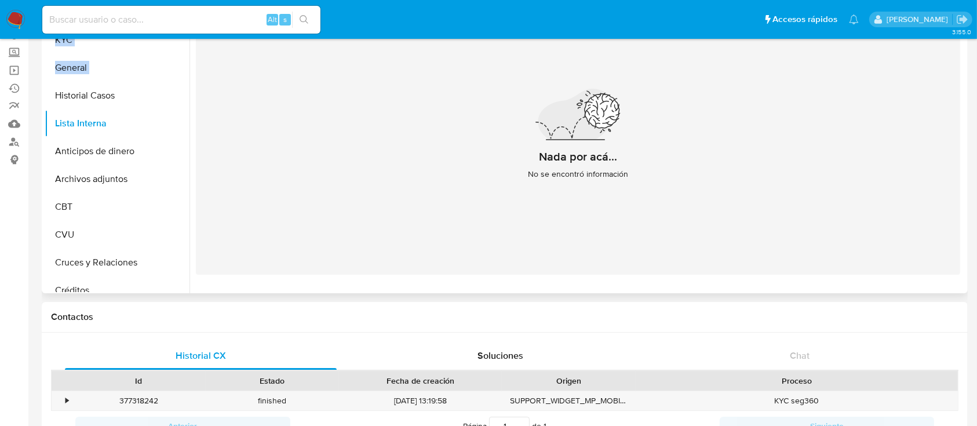
scroll to position [0, 0]
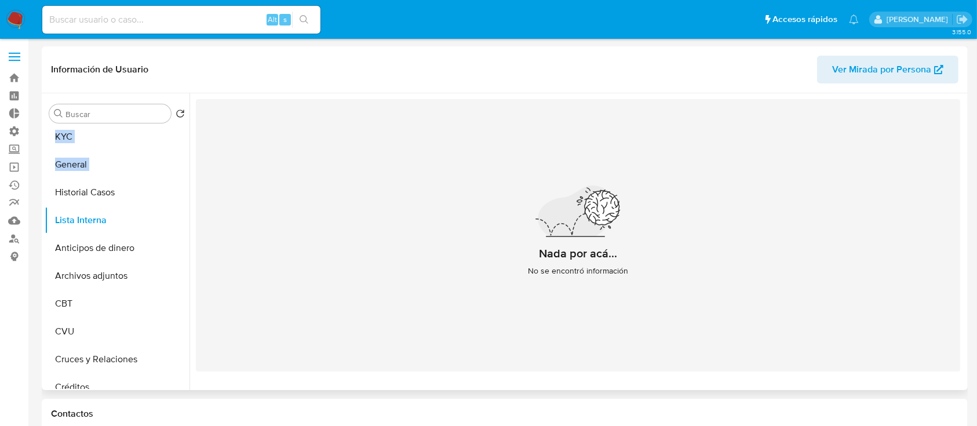
click at [898, 75] on span "Ver Mirada por Persona" at bounding box center [881, 70] width 99 height 28
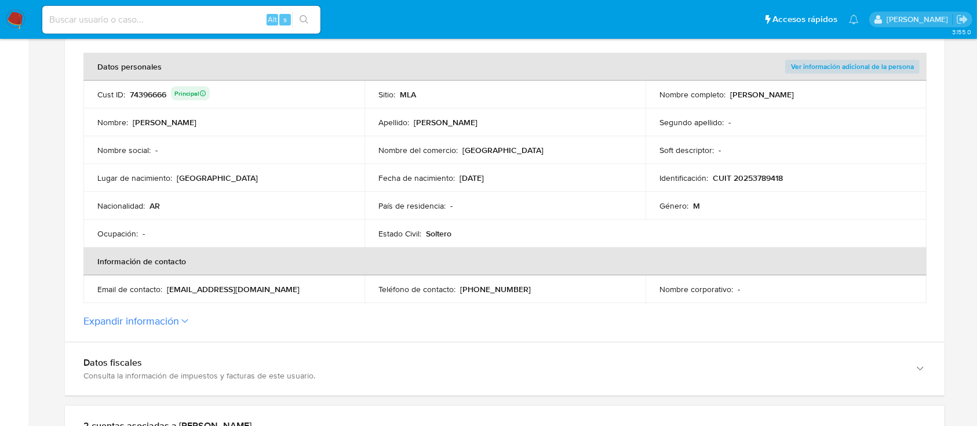
scroll to position [298, 0]
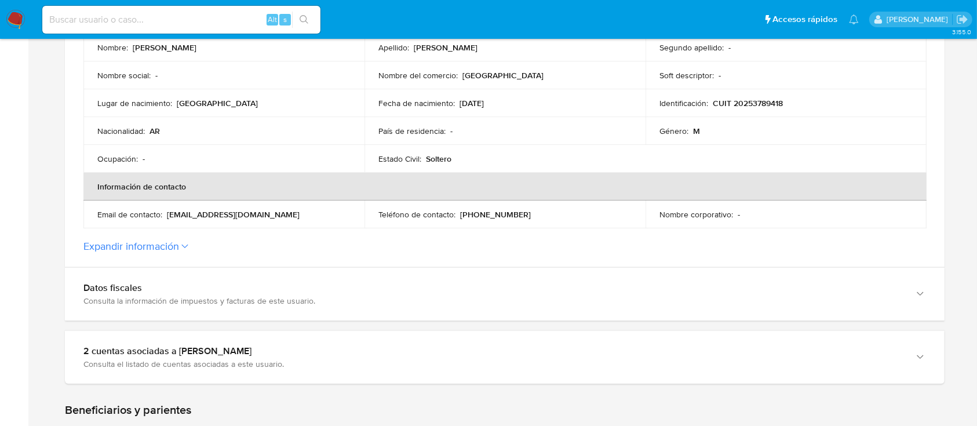
click at [102, 257] on section "ID de la persona : 7f63e85dc02935553b18a18cd49a7de5 Datos generales de [PERSON_…" at bounding box center [504, 52] width 879 height 430
click at [103, 247] on button "Expandir información" at bounding box center [131, 246] width 96 height 13
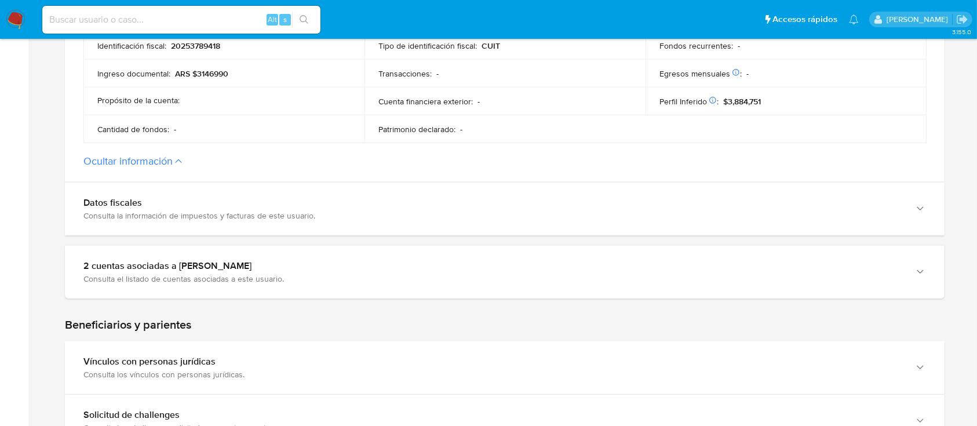
scroll to position [663, 0]
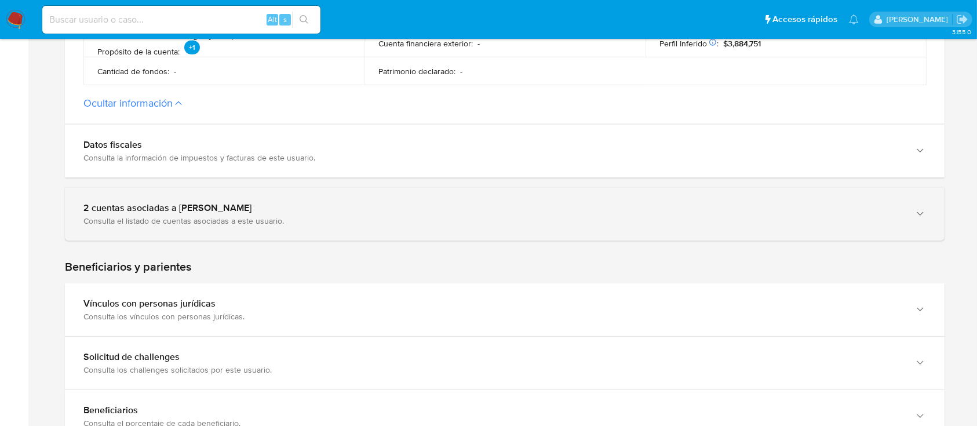
click at [117, 226] on div "2 cuentas asociadas a Juan Manuel Vermiglio Consulta el listado de cuentas asoc…" at bounding box center [504, 214] width 879 height 53
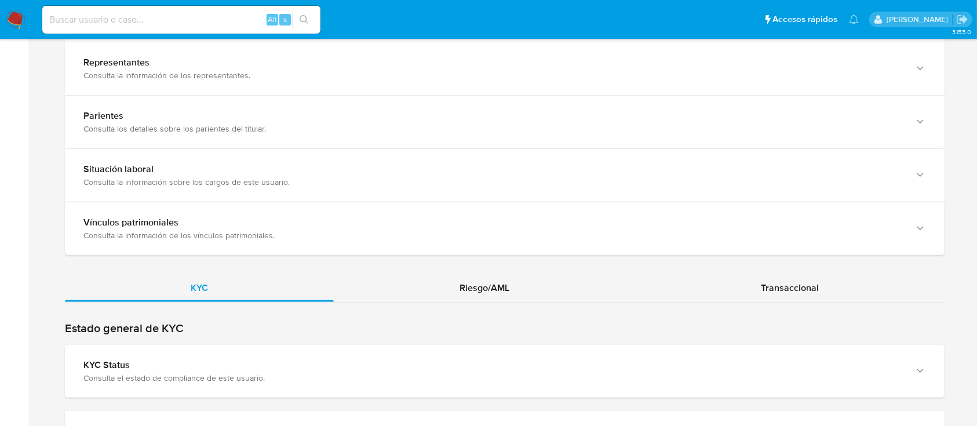
scroll to position [1259, 0]
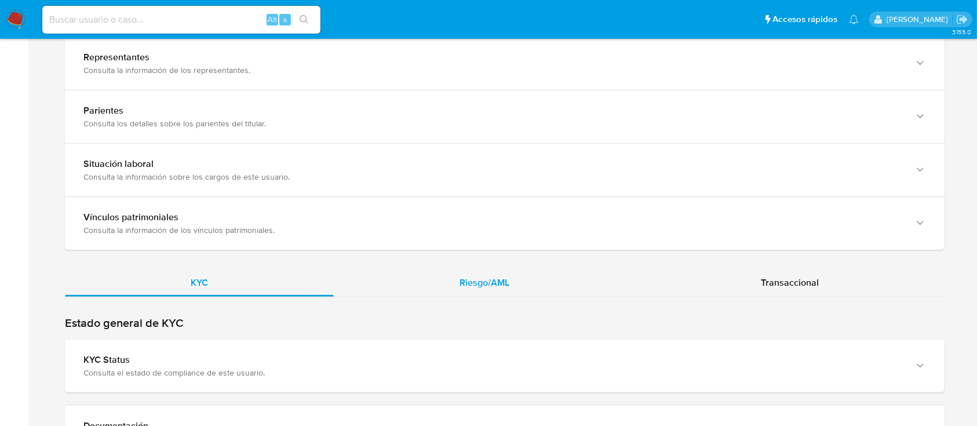
click at [448, 291] on div "Riesgo/AML" at bounding box center [484, 283] width 301 height 28
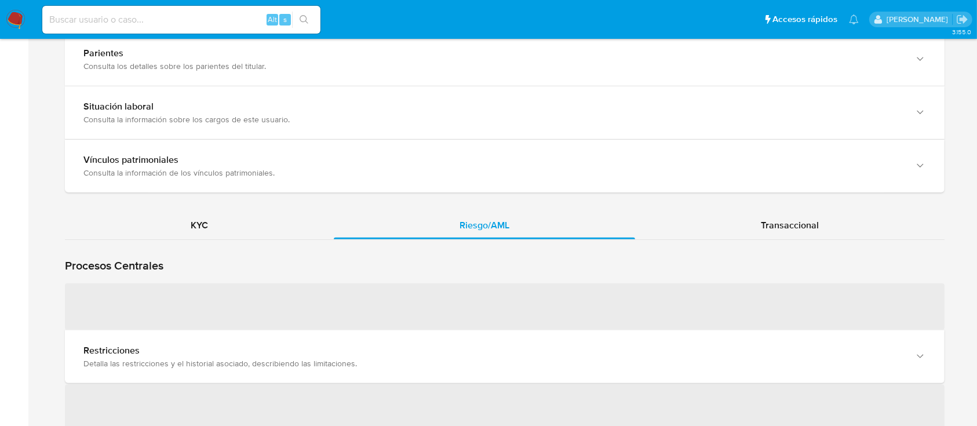
scroll to position [1320, 0]
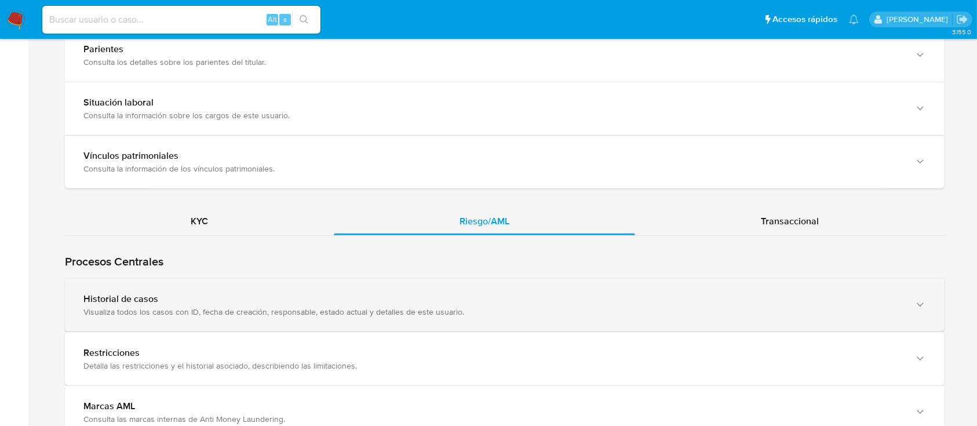
click at [137, 294] on div "Historial de casos" at bounding box center [492, 299] width 819 height 12
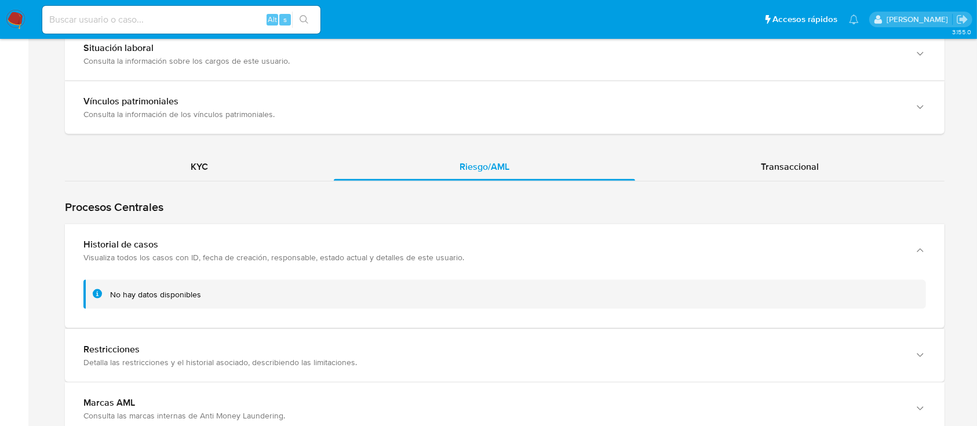
scroll to position [1376, 0]
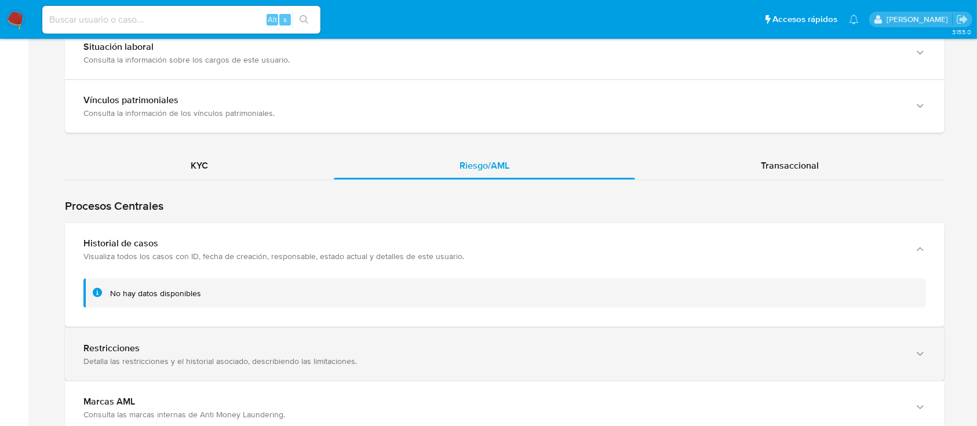
click at [109, 364] on div "Detalla las restricciones y el historial asociado, describiendo las limitacione…" at bounding box center [492, 361] width 819 height 10
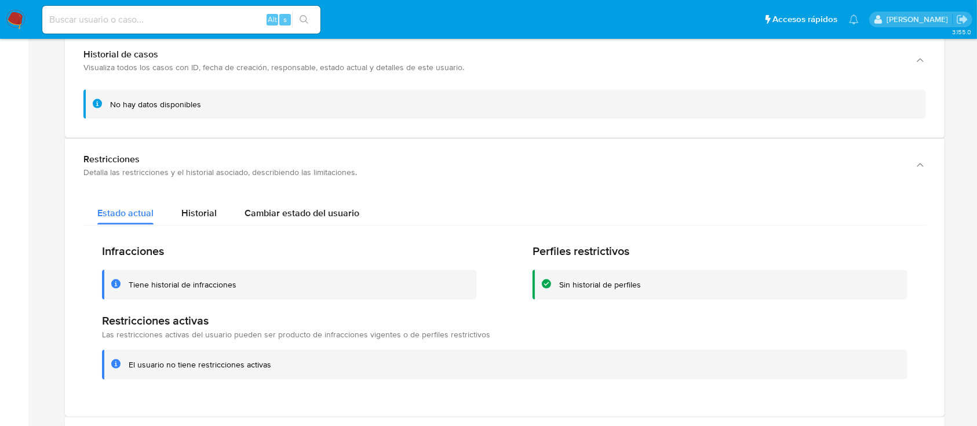
scroll to position [1572, 0]
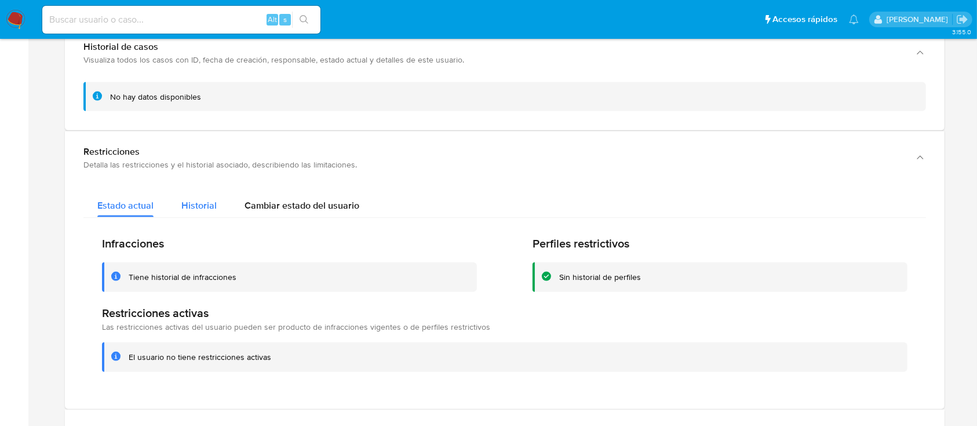
click at [191, 207] on span "Historial" at bounding box center [198, 205] width 35 height 13
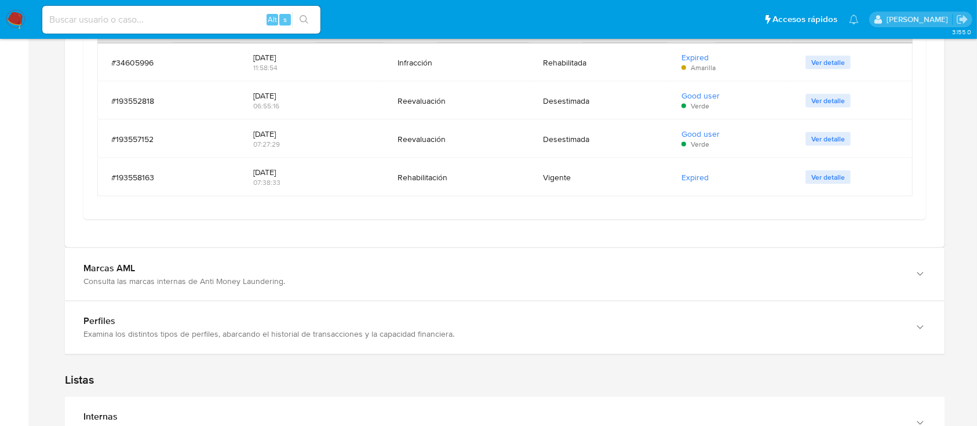
scroll to position [1906, 0]
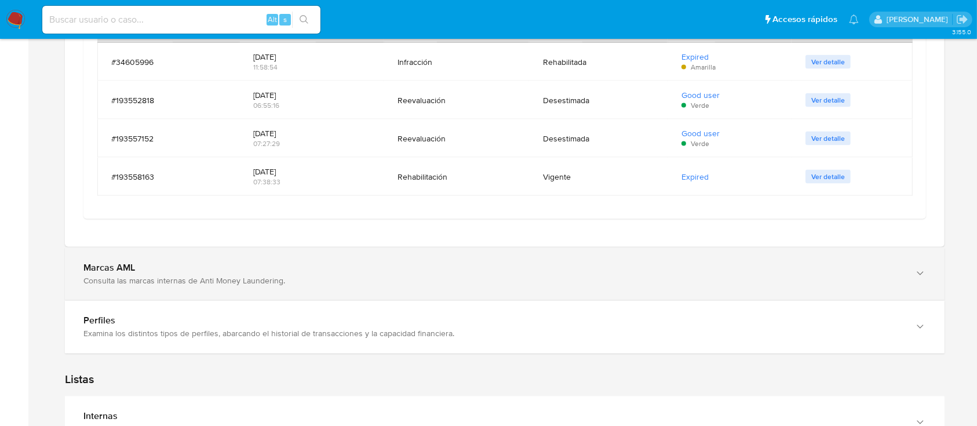
click at [102, 286] on div "Marcas AML Consulta las marcas internas de Anti Money Laundering." at bounding box center [504, 273] width 879 height 53
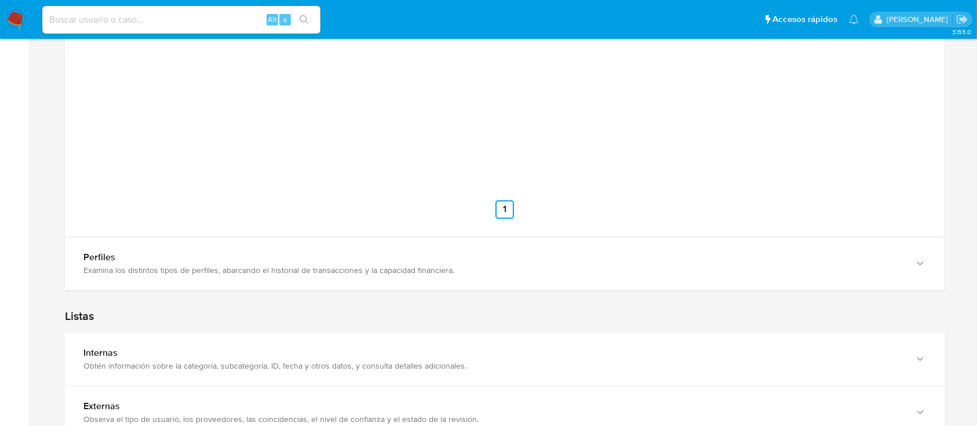
scroll to position [2356, 0]
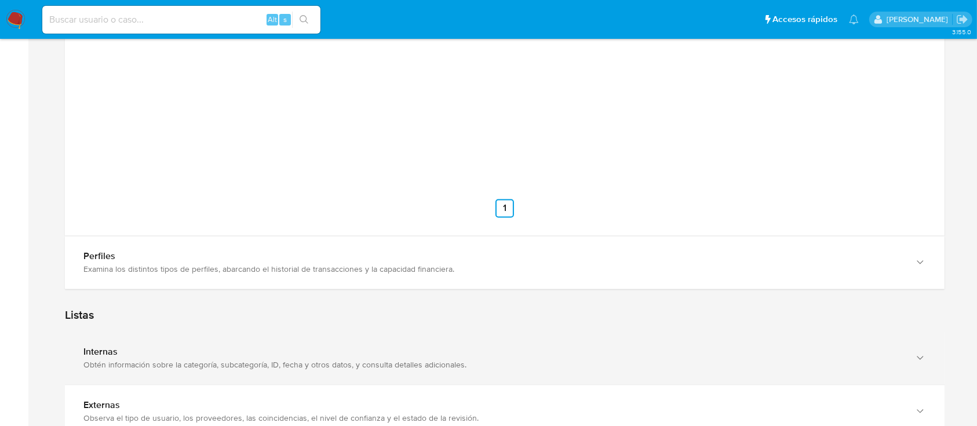
click at [107, 348] on div "Internas" at bounding box center [492, 352] width 819 height 12
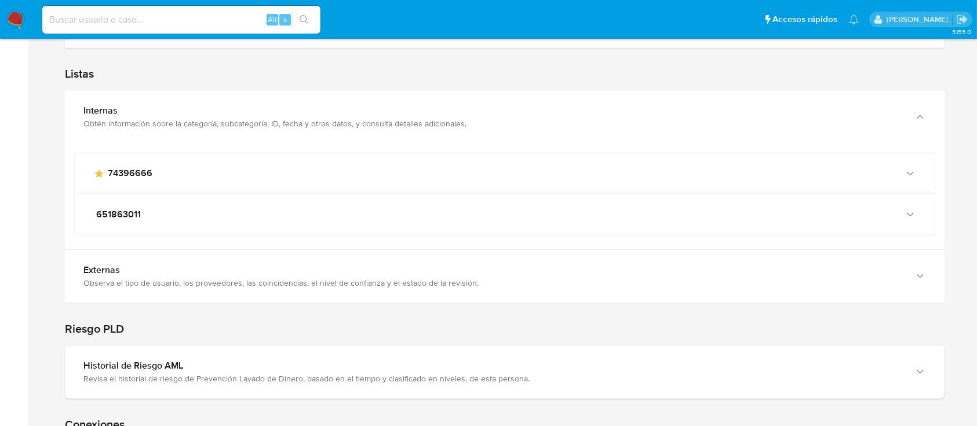
scroll to position [2599, 0]
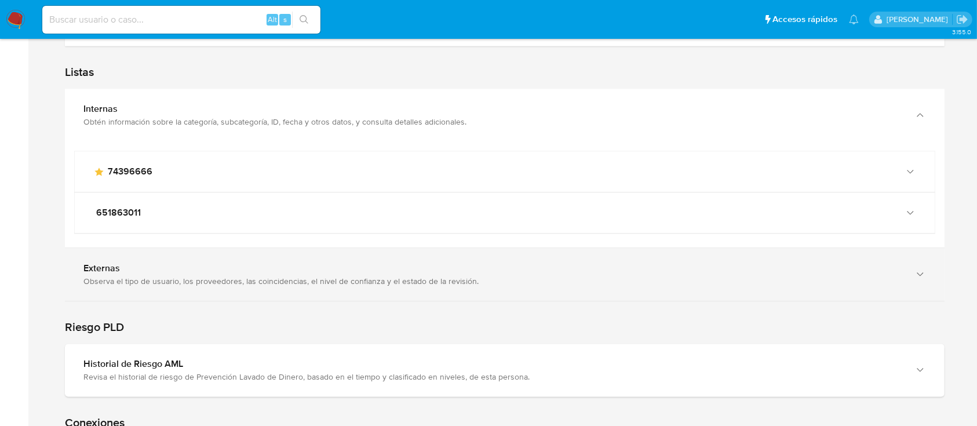
click at [137, 276] on div "Observa el tipo de usuario, los proveedores, las coincidencias, el nivel de con…" at bounding box center [492, 281] width 819 height 10
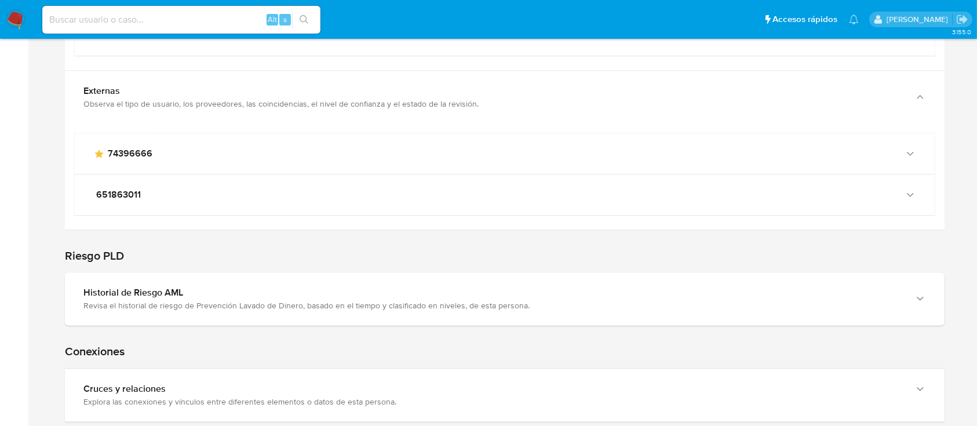
scroll to position [2776, 0]
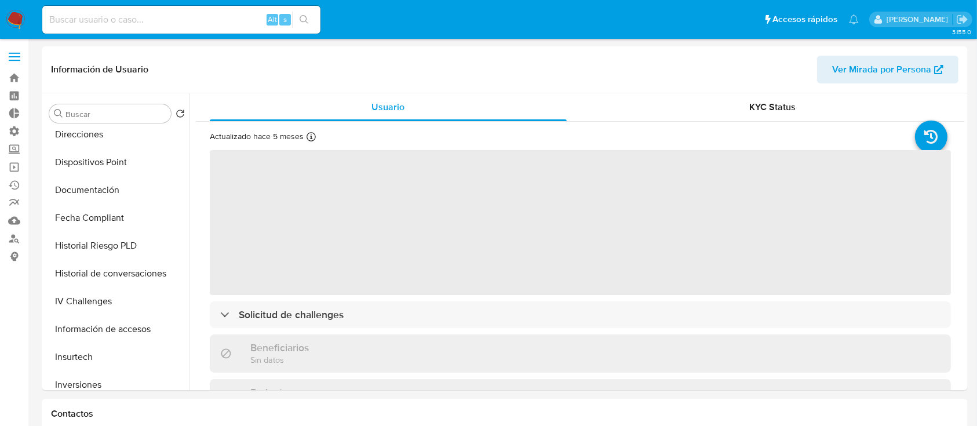
scroll to position [394, 0]
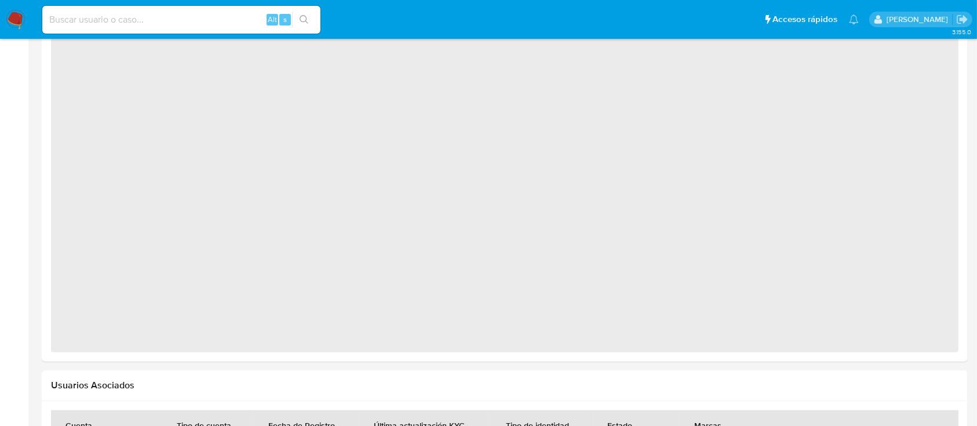
select select "10"
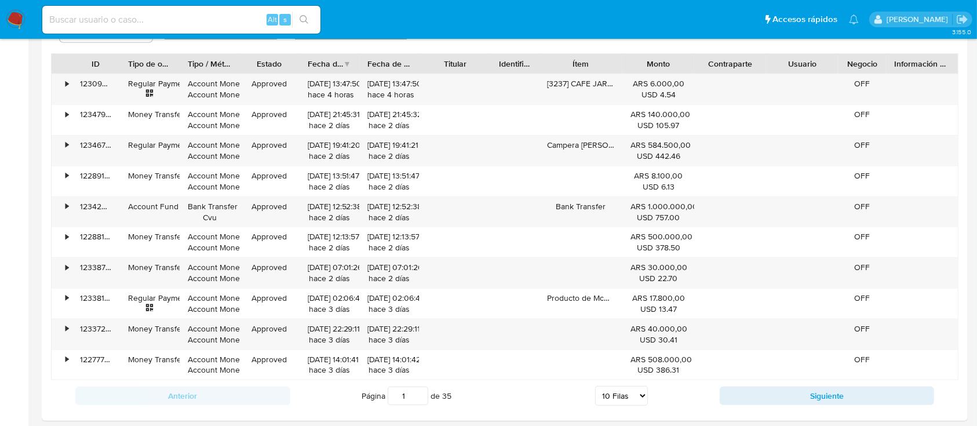
scroll to position [1035, 0]
